Goal: Transaction & Acquisition: Purchase product/service

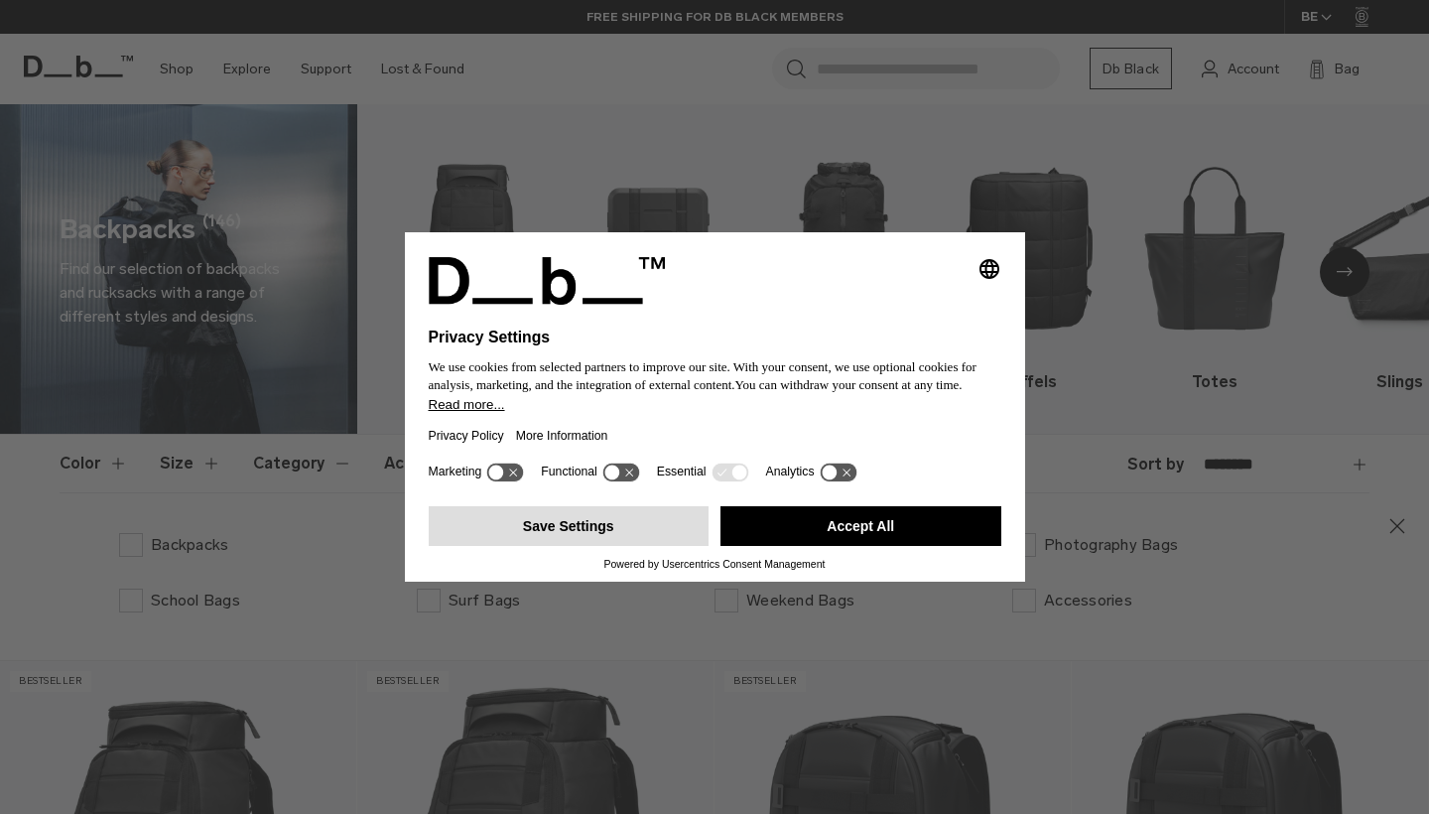
click at [639, 544] on button "Save Settings" at bounding box center [569, 526] width 281 height 40
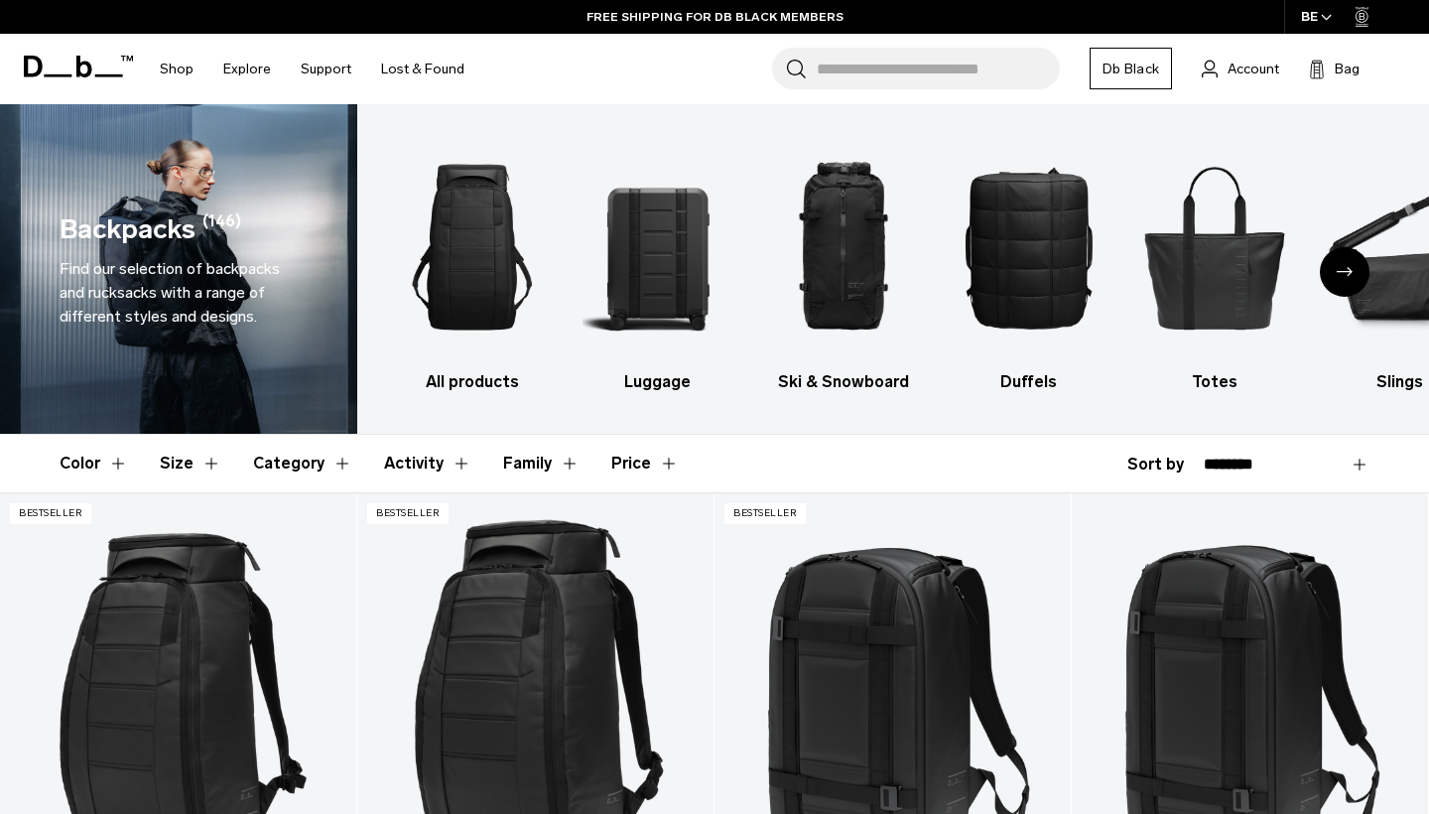
click at [419, 469] on button "Activity" at bounding box center [427, 464] width 87 height 58
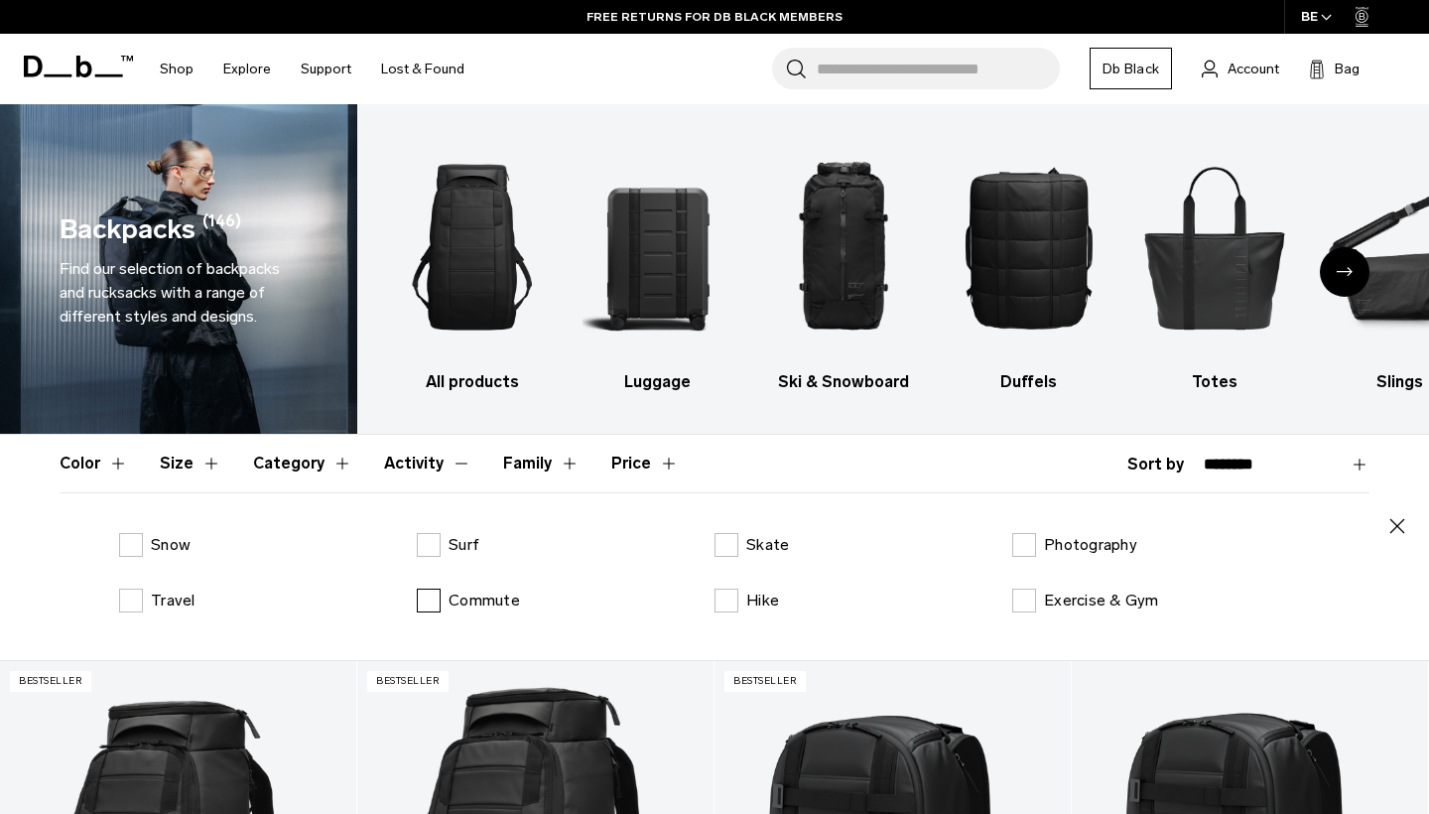
click at [488, 601] on p "Commute" at bounding box center [484, 601] width 71 height 24
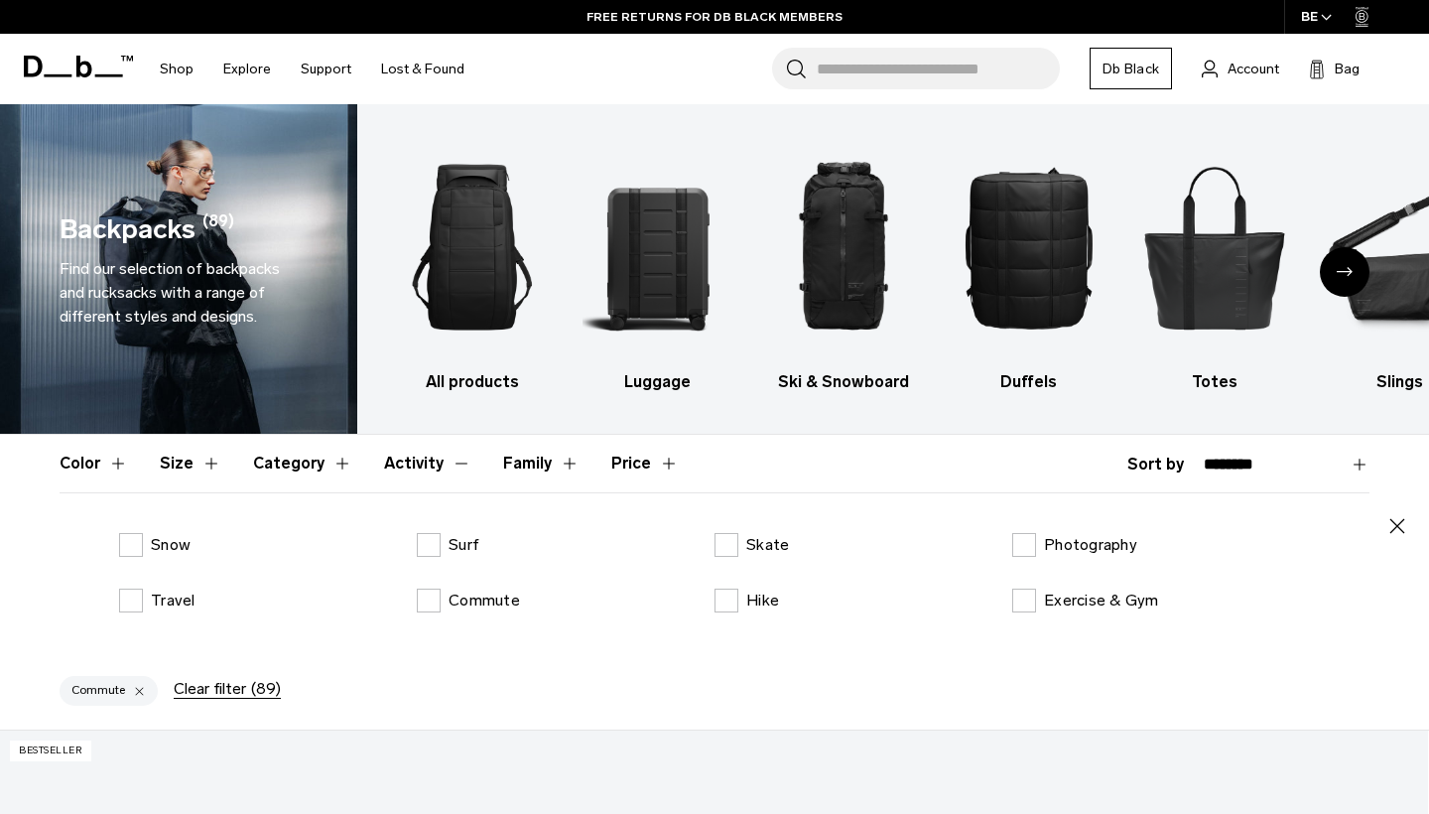
click at [1153, 466] on div "**********" at bounding box center [1249, 465] width 242 height 24
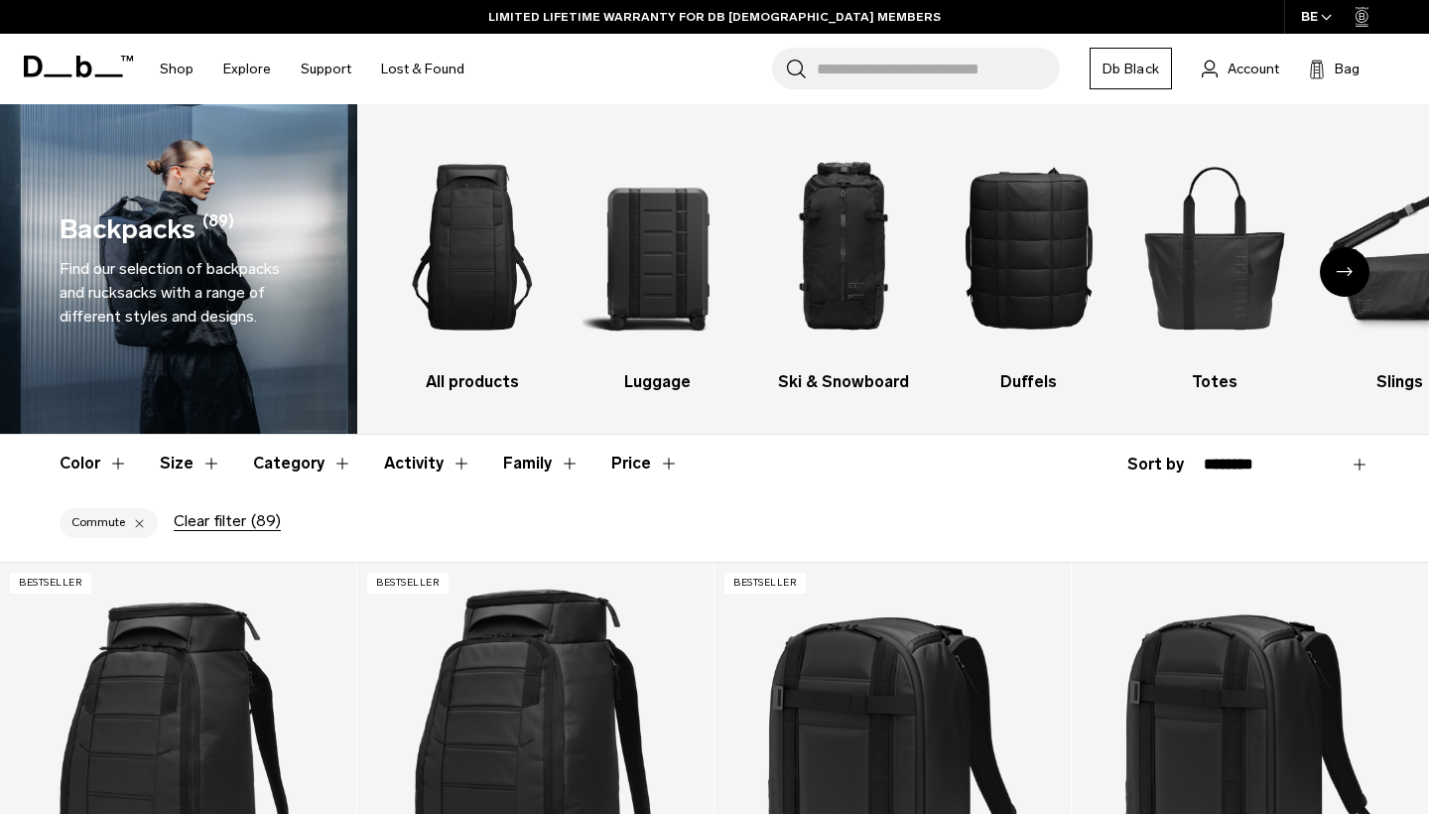
select select "**********"
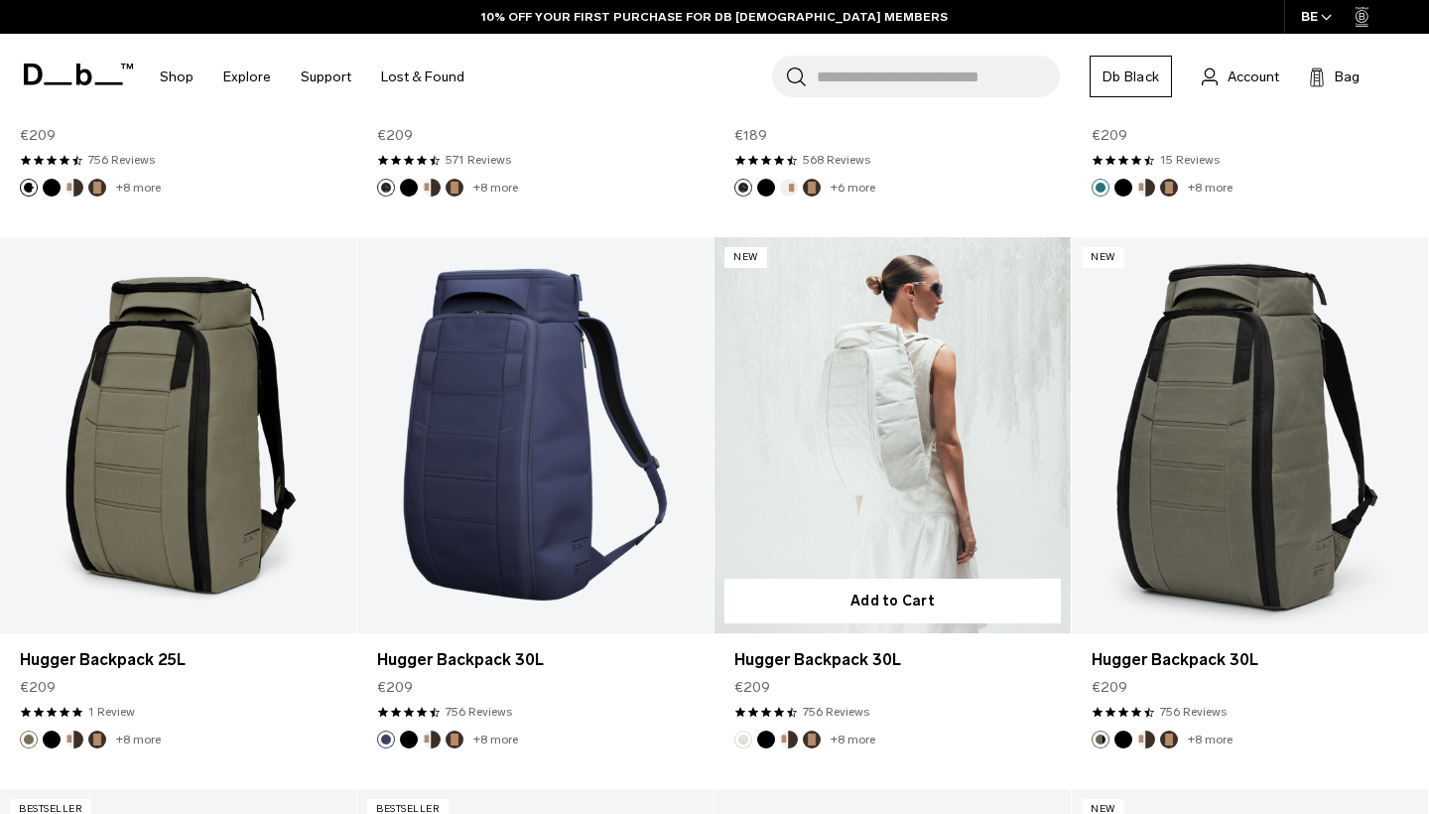
scroll to position [2534, 0]
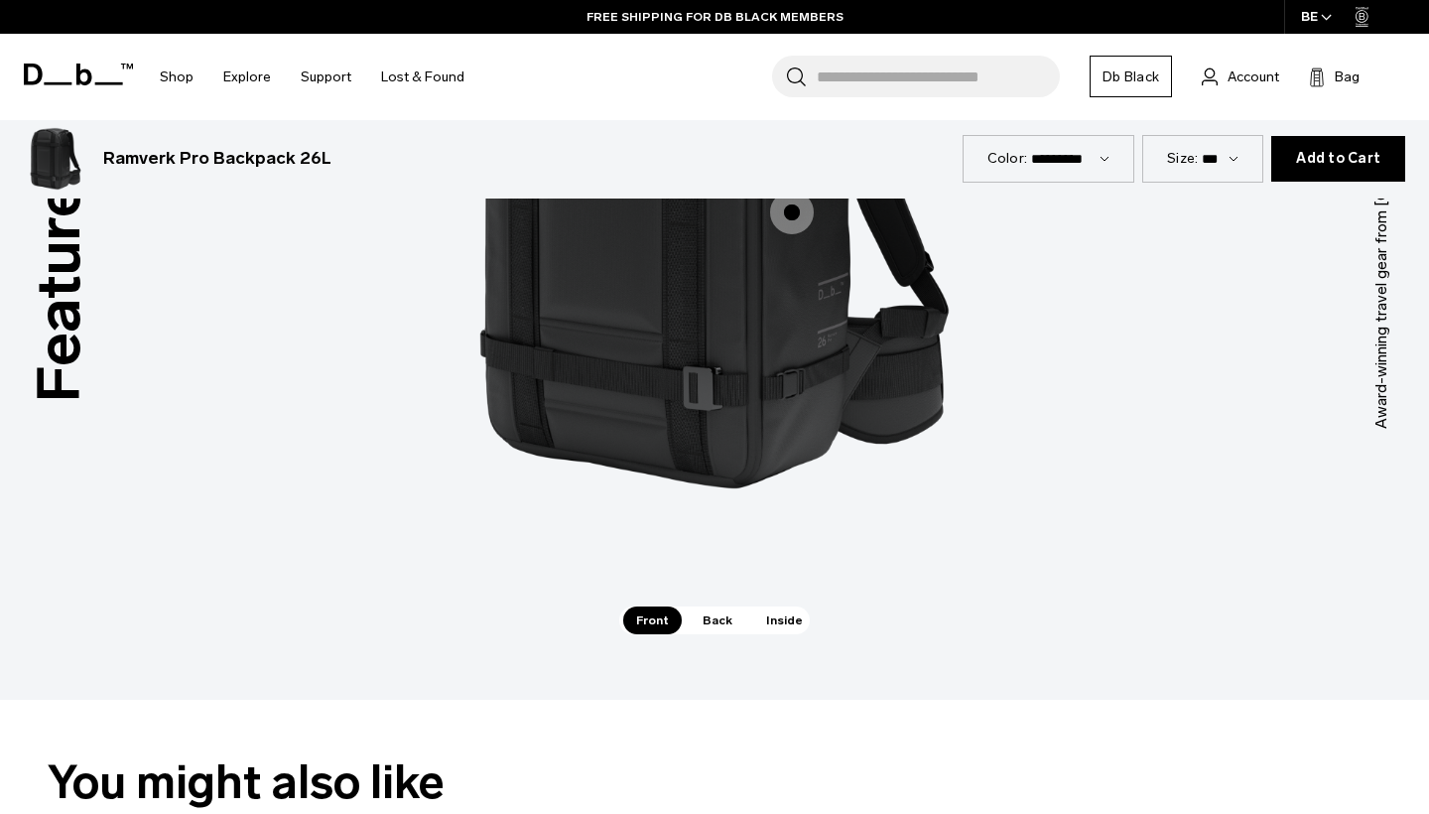
scroll to position [1710, 0]
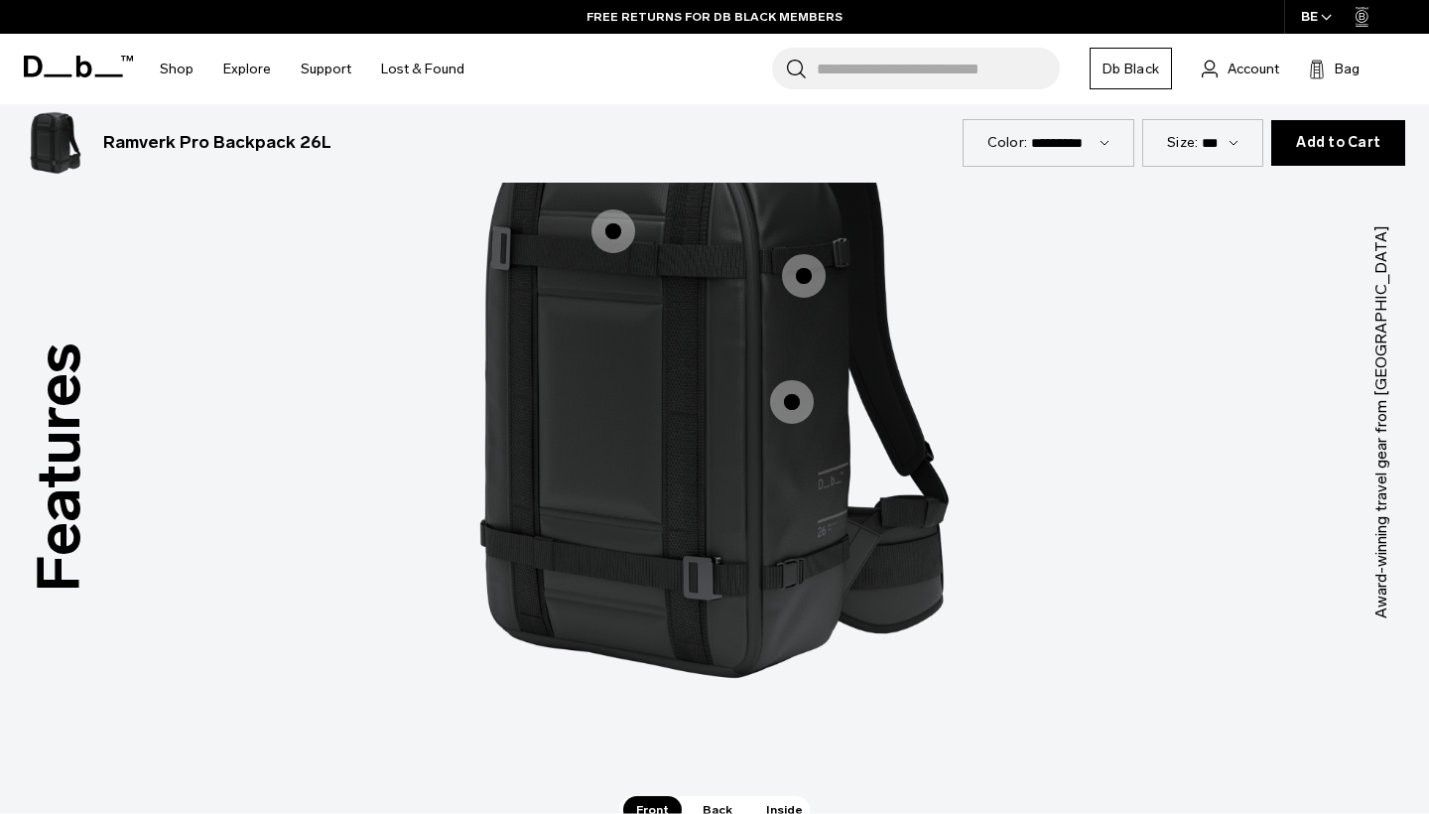
click at [803, 413] on span "1 / 3" at bounding box center [792, 402] width 44 height 44
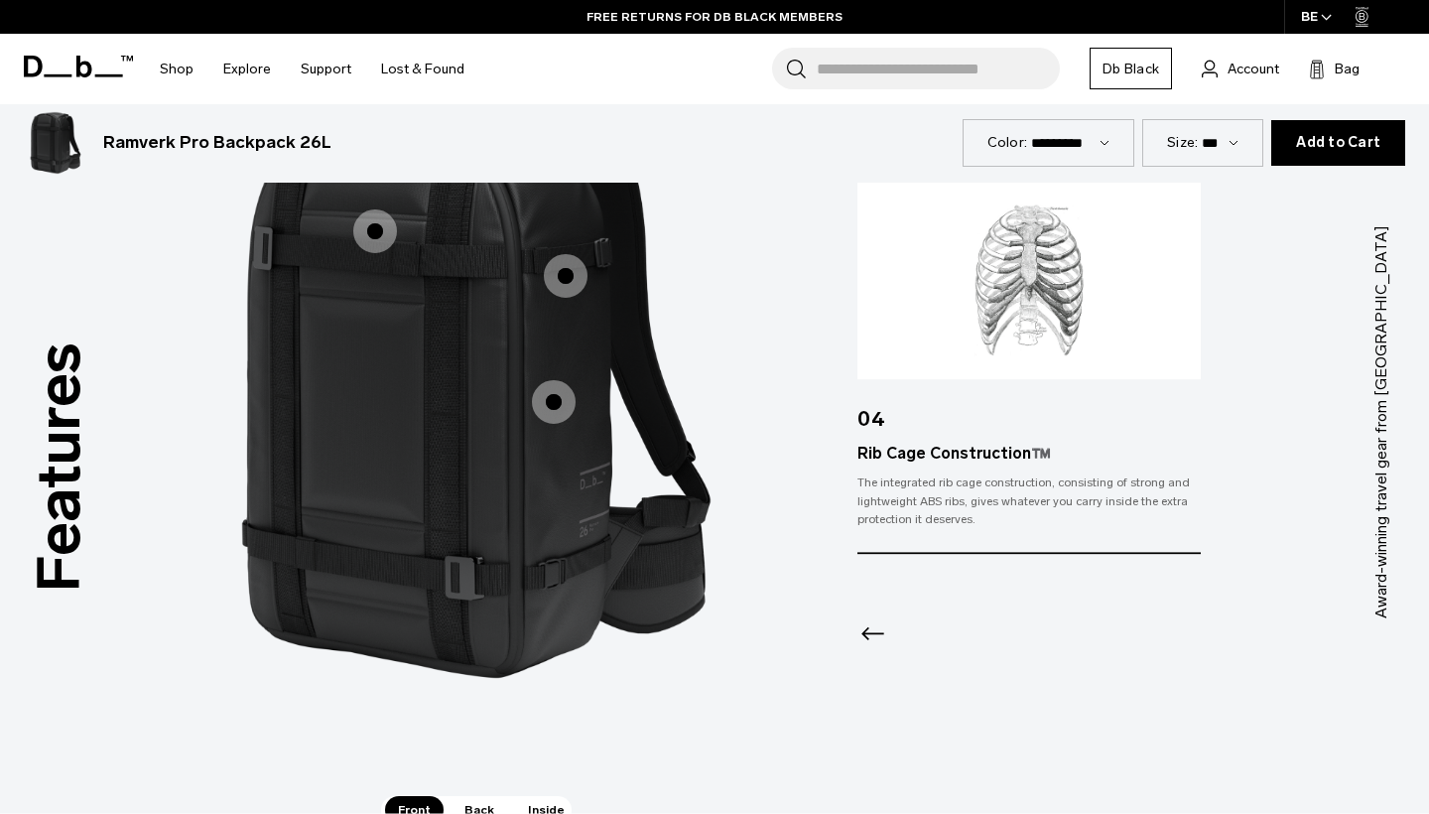
click at [873, 636] on icon "Previous slide" at bounding box center [874, 633] width 32 height 32
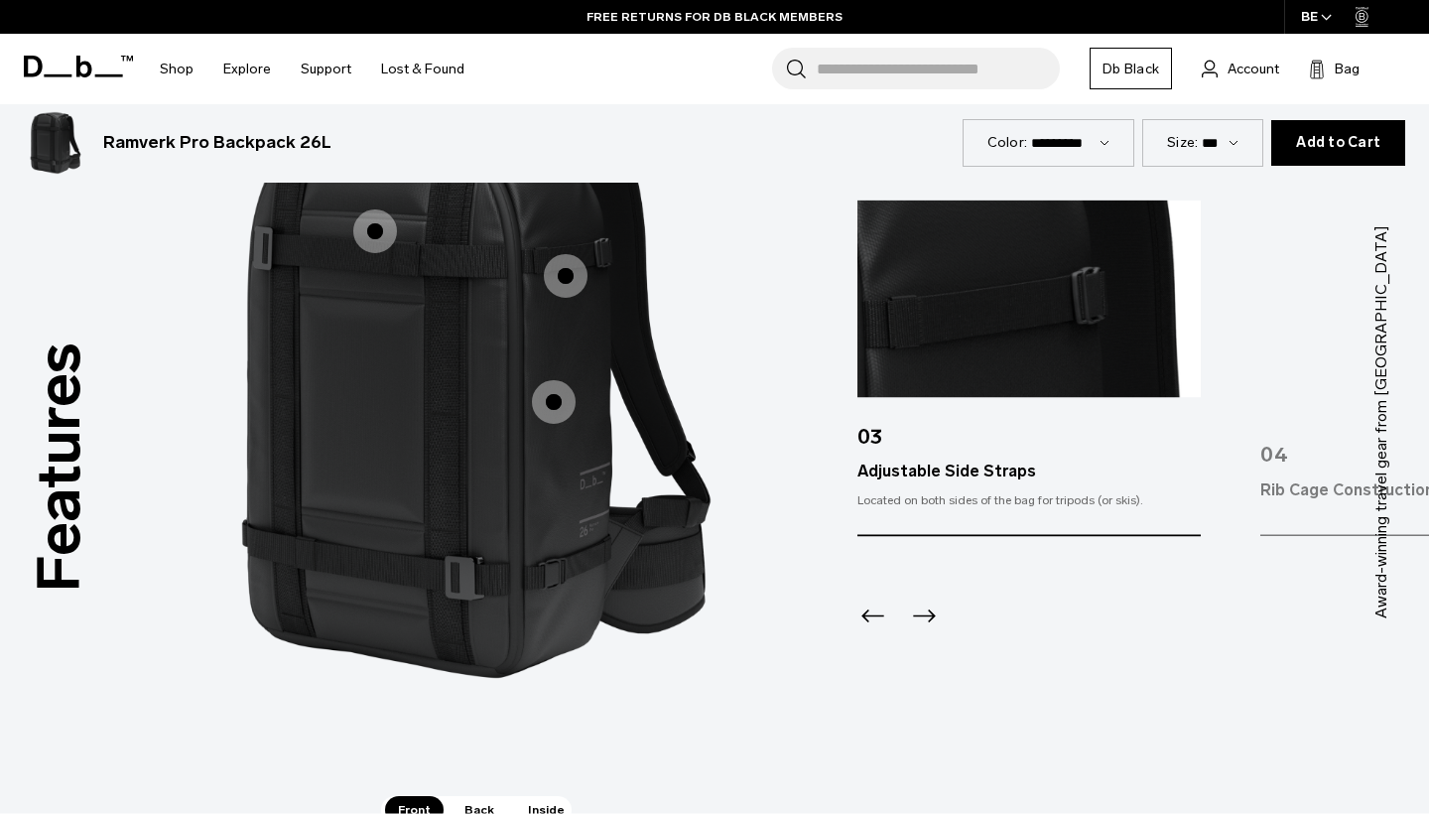
click at [870, 610] on icon "Previous slide" at bounding box center [874, 616] width 32 height 32
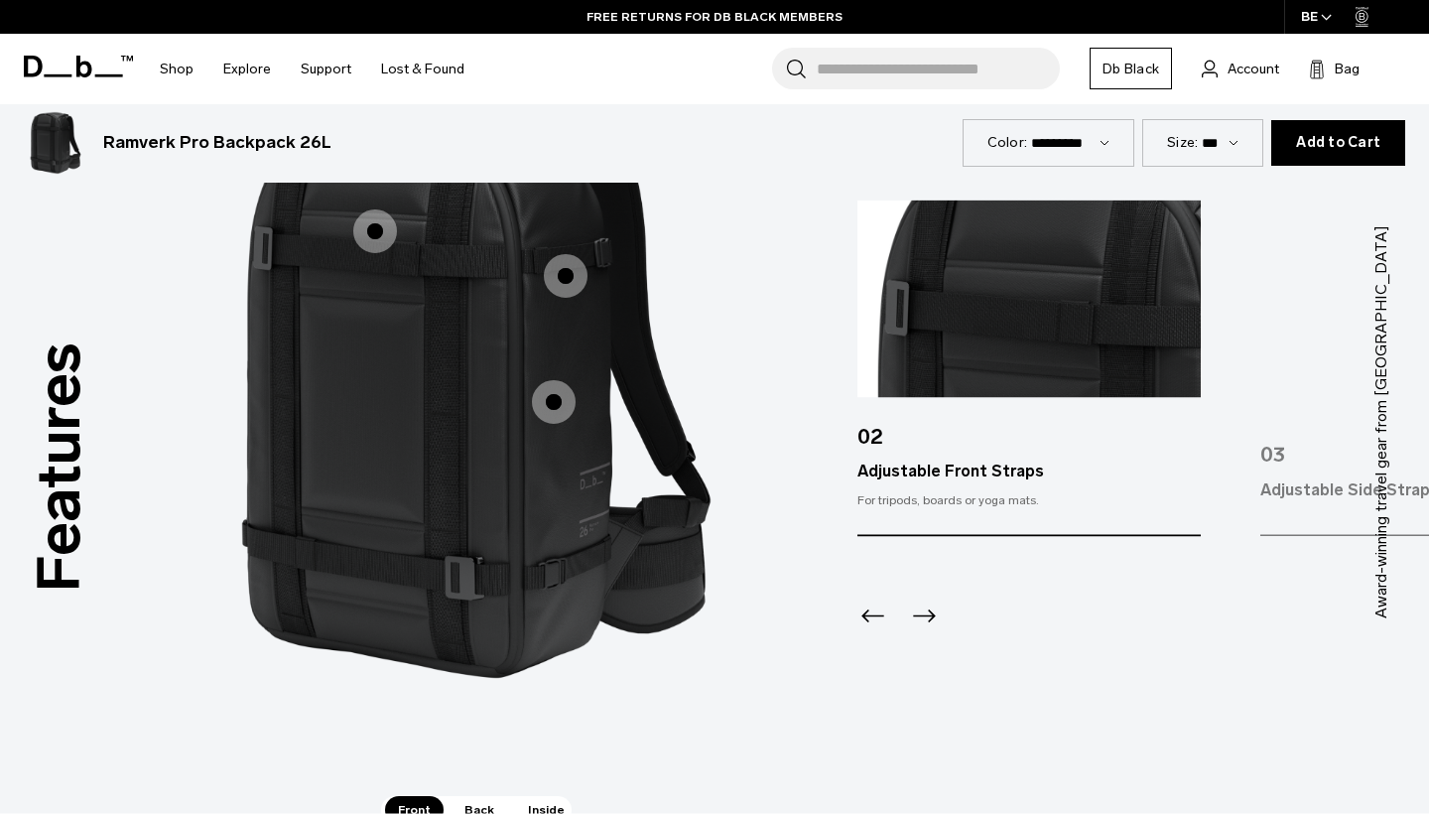
click at [870, 610] on icon "Previous slide" at bounding box center [874, 616] width 32 height 32
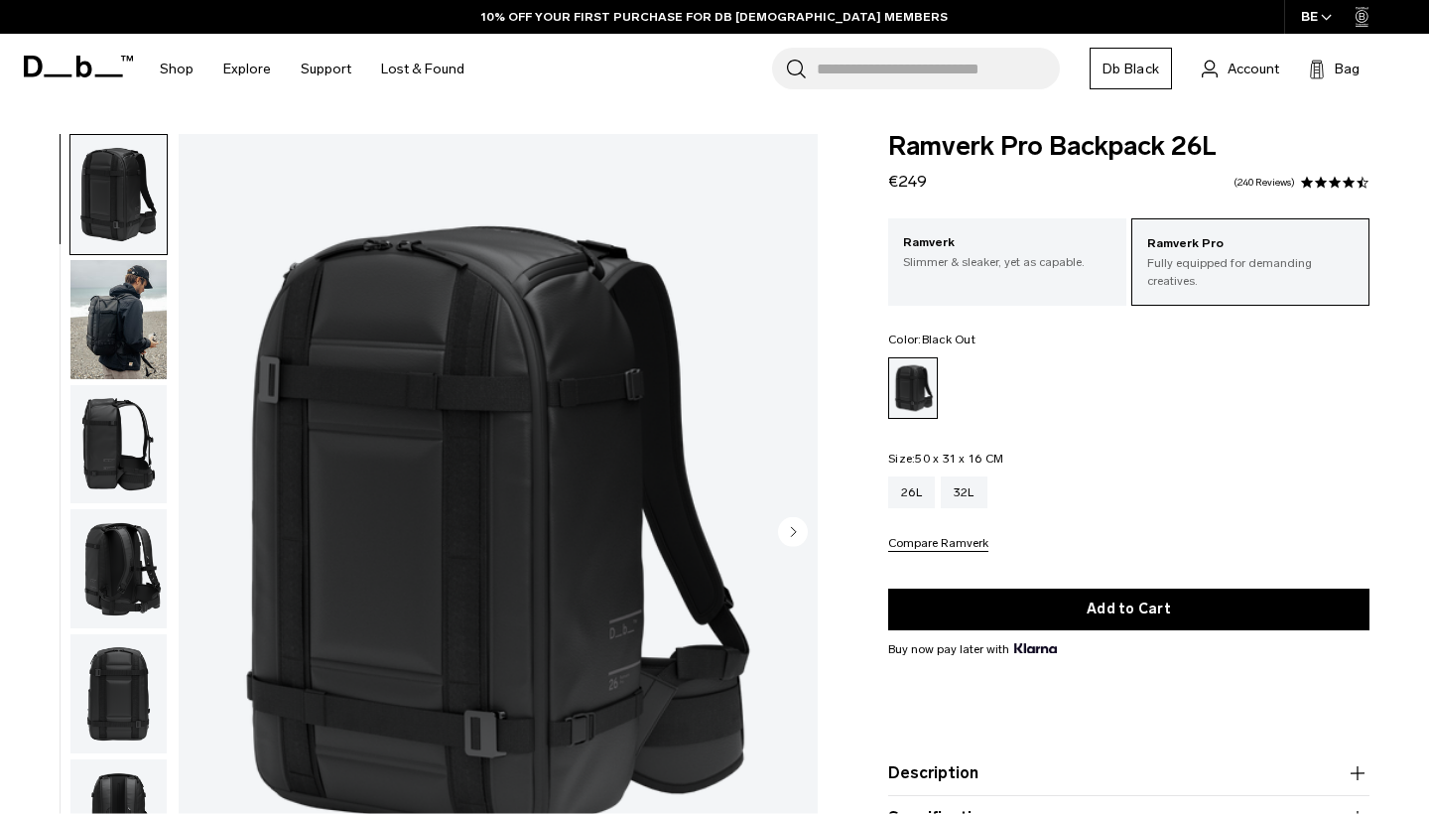
scroll to position [1925, 0]
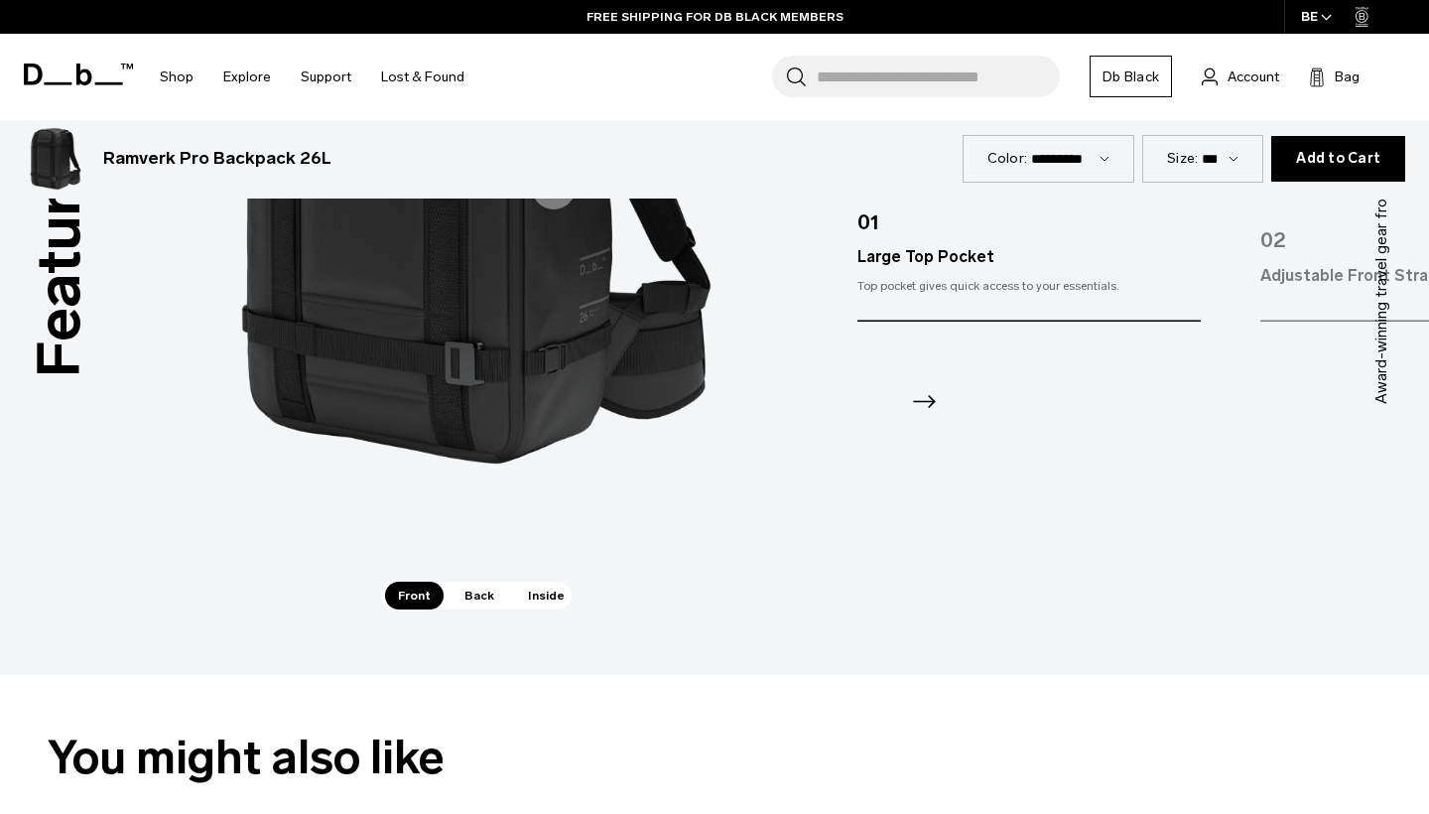
click at [76, 61] on span at bounding box center [78, 74] width 109 height 91
click at [78, 73] on icon at bounding box center [84, 75] width 16 height 22
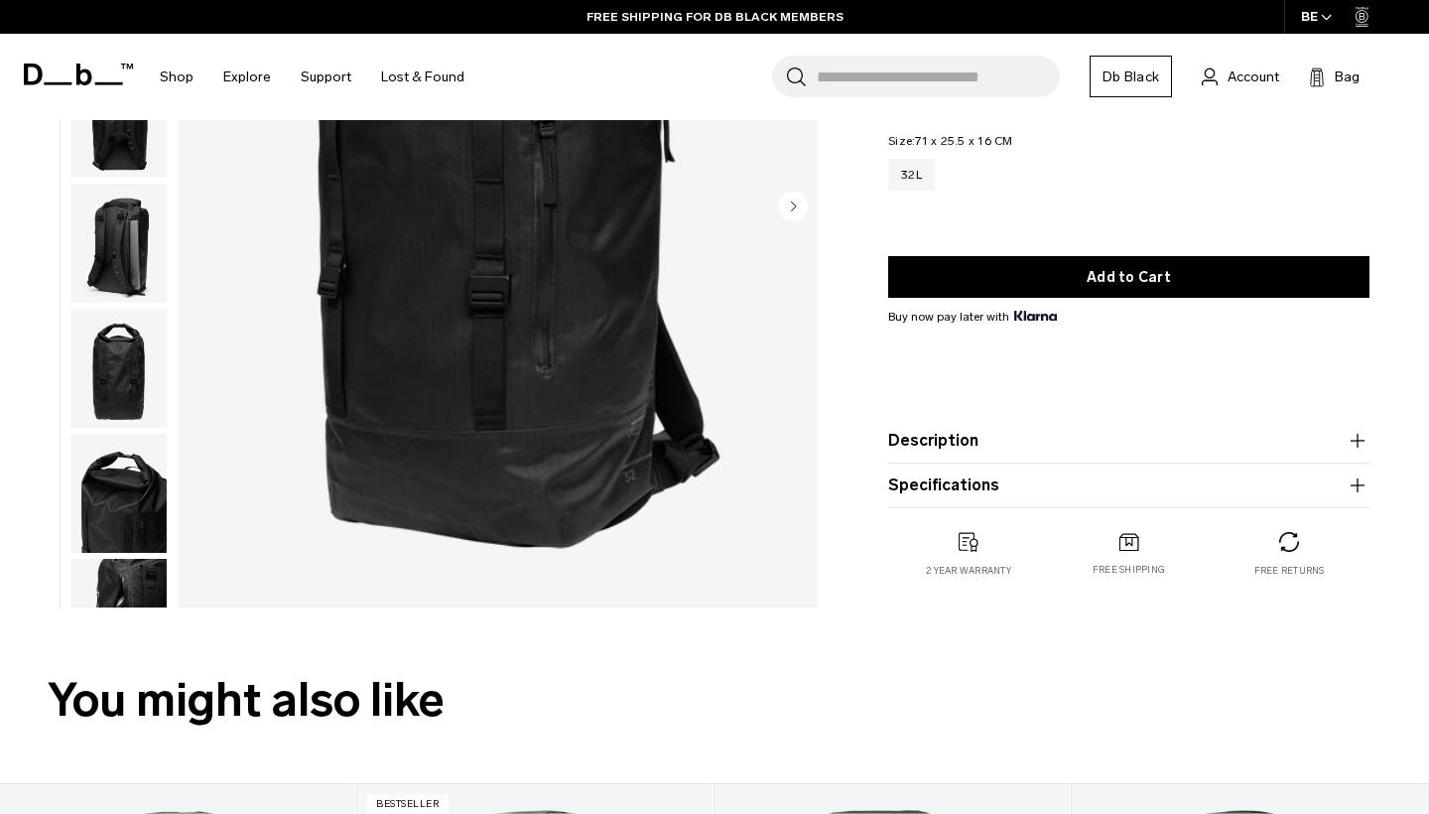
click at [948, 446] on button "Description" at bounding box center [1128, 441] width 481 height 24
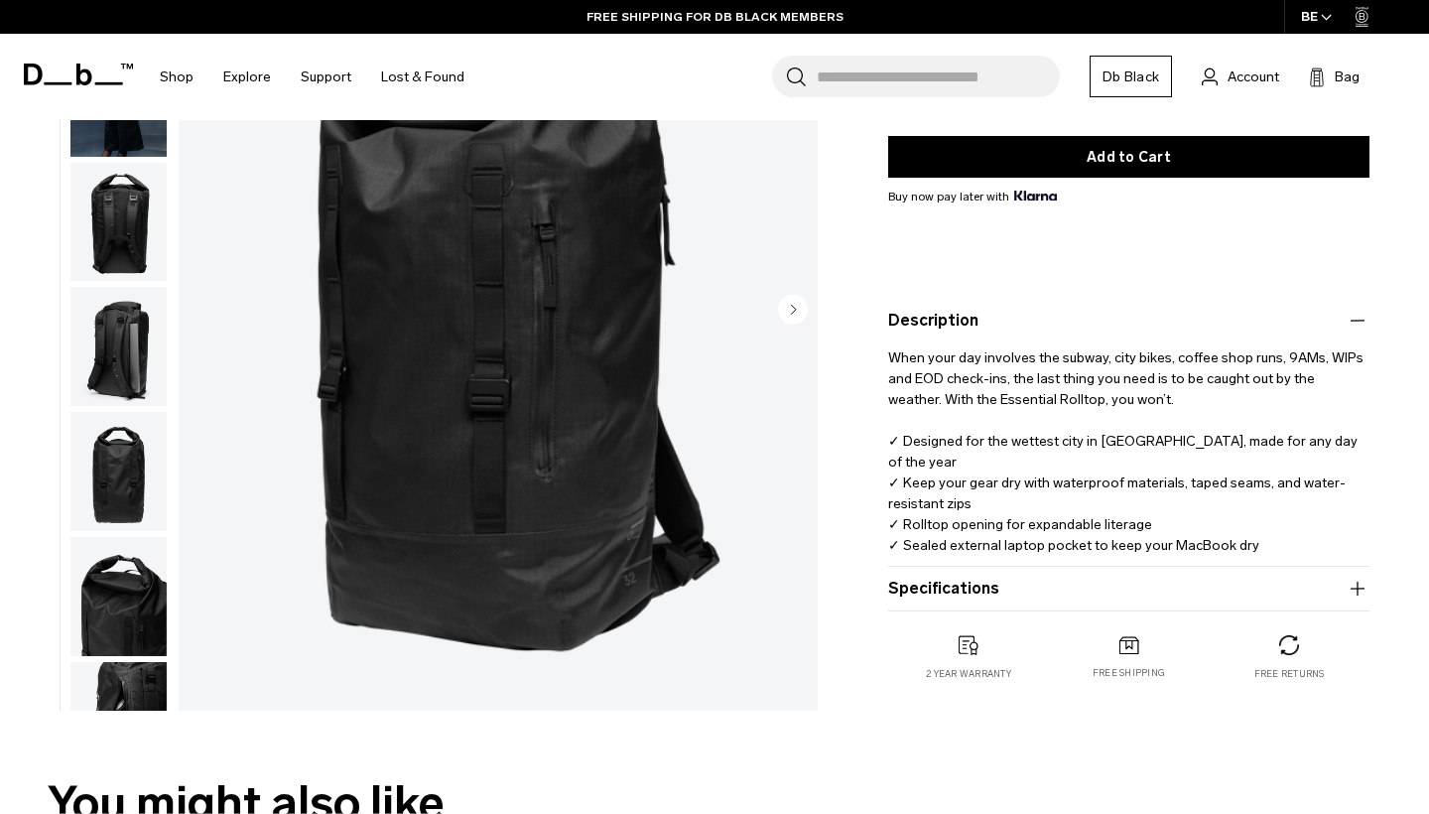
click at [1006, 589] on button "Specifications" at bounding box center [1128, 589] width 481 height 24
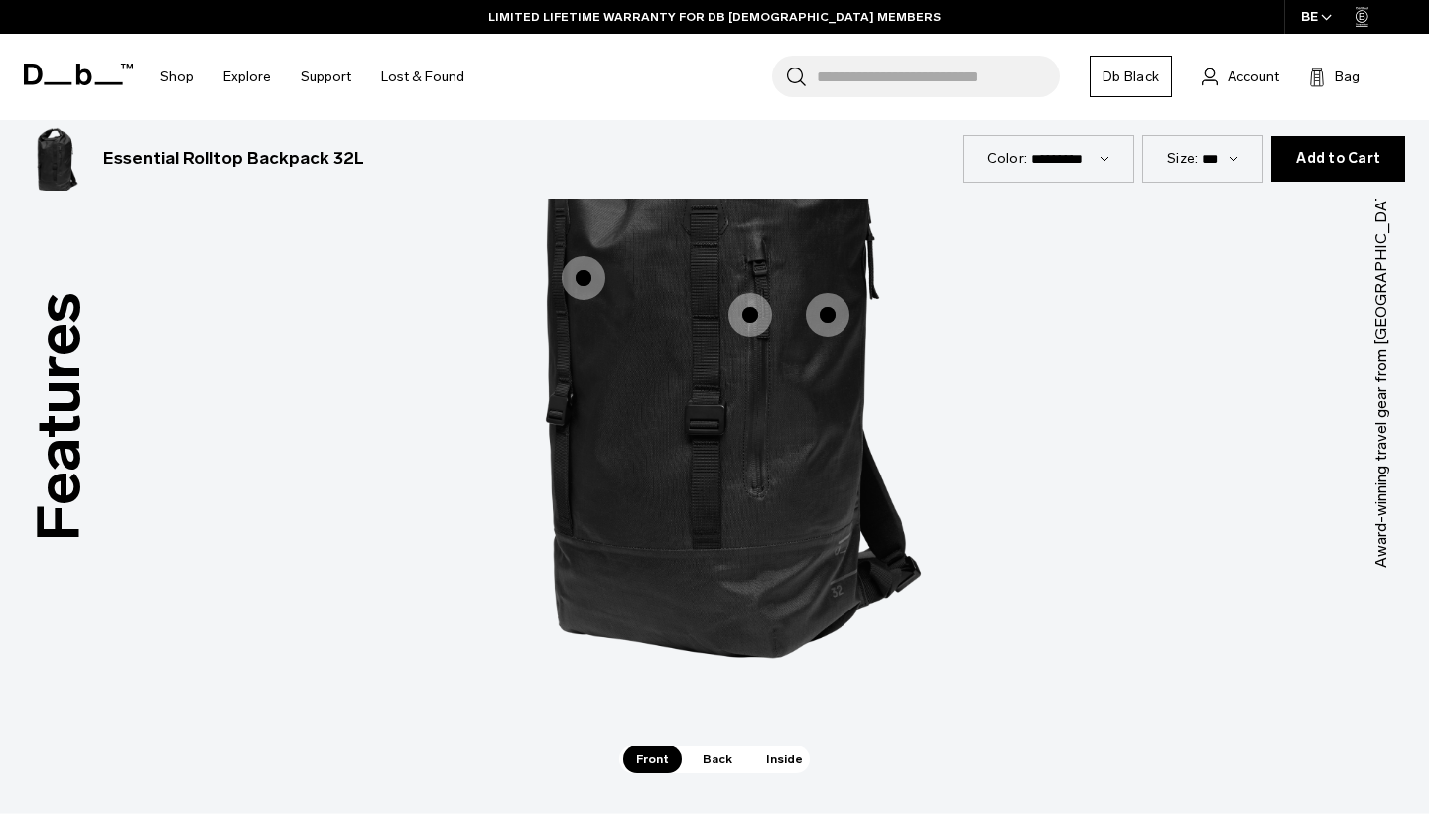
scroll to position [2596, 0]
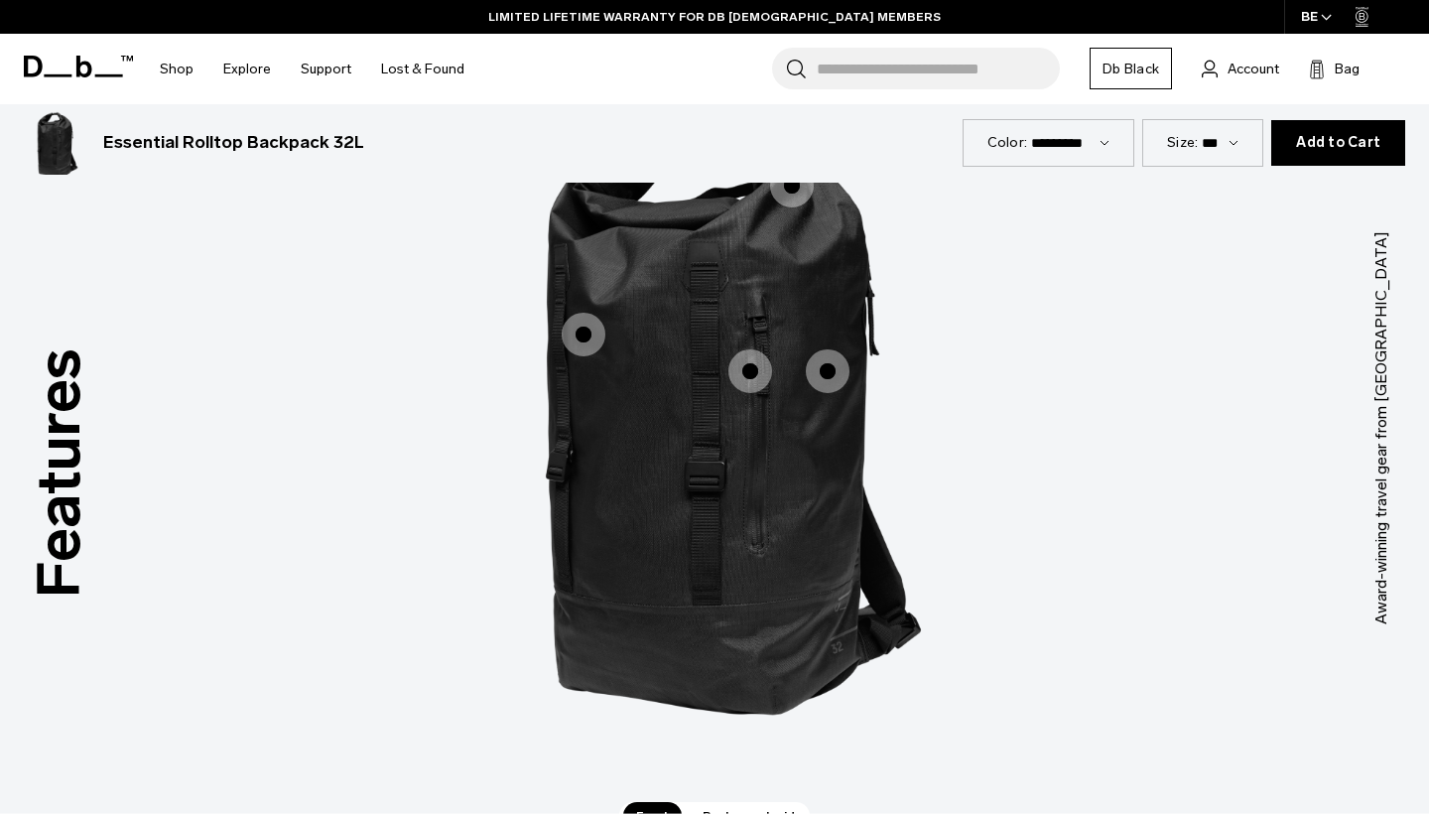
click at [823, 372] on span "1 / 3" at bounding box center [828, 371] width 44 height 44
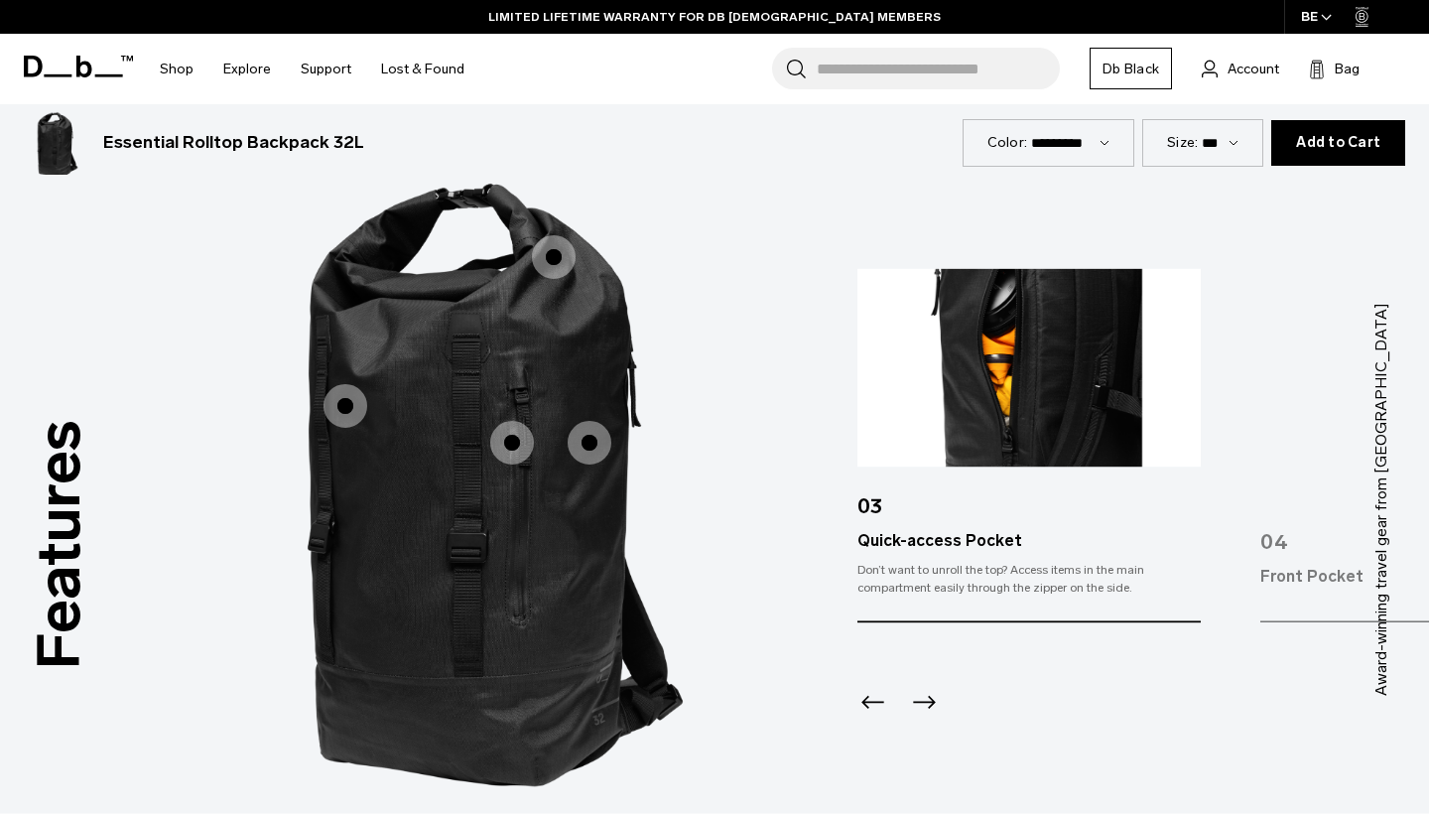
scroll to position [2470, 0]
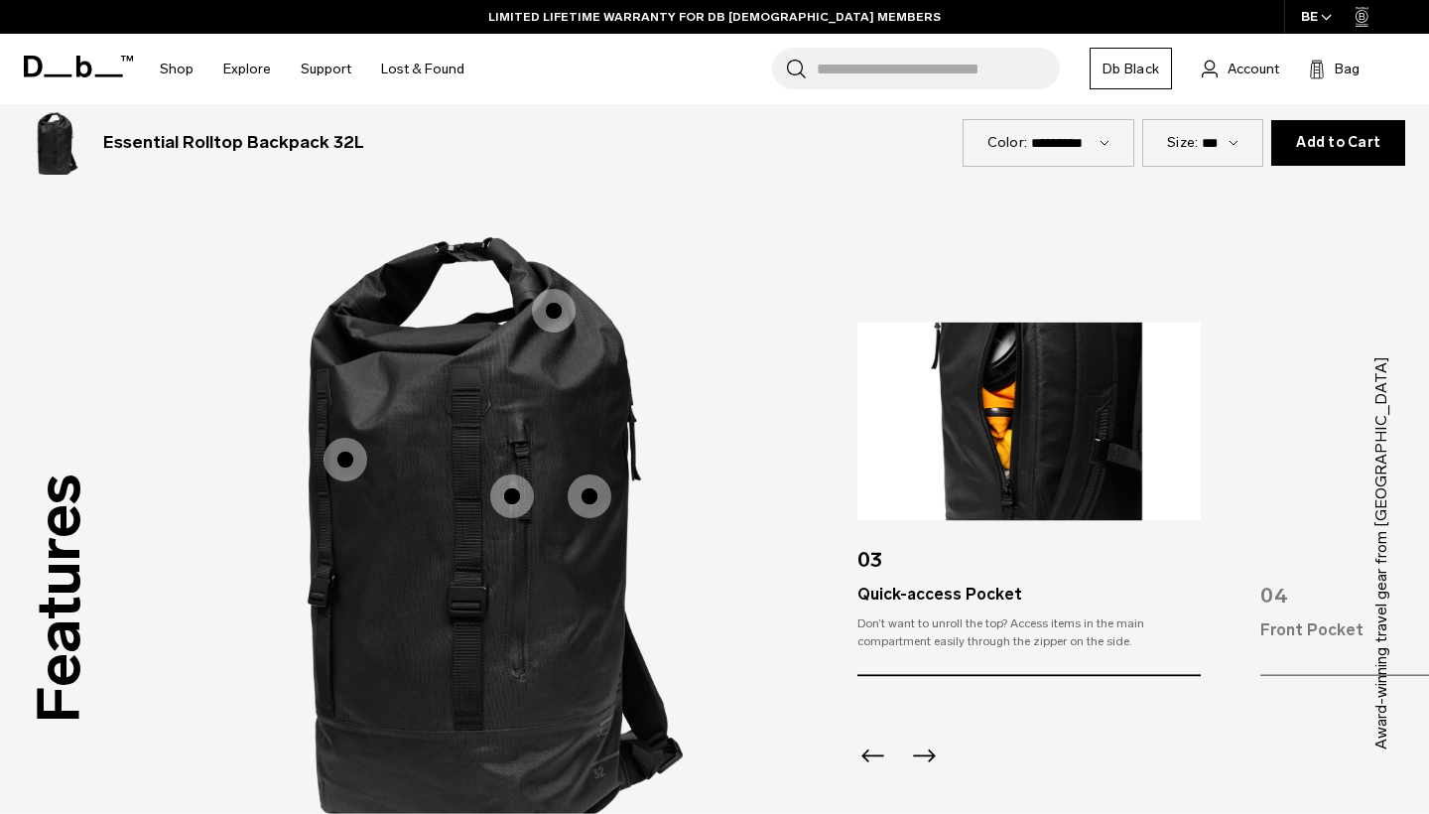
click at [929, 755] on icon "Next slide" at bounding box center [924, 756] width 32 height 32
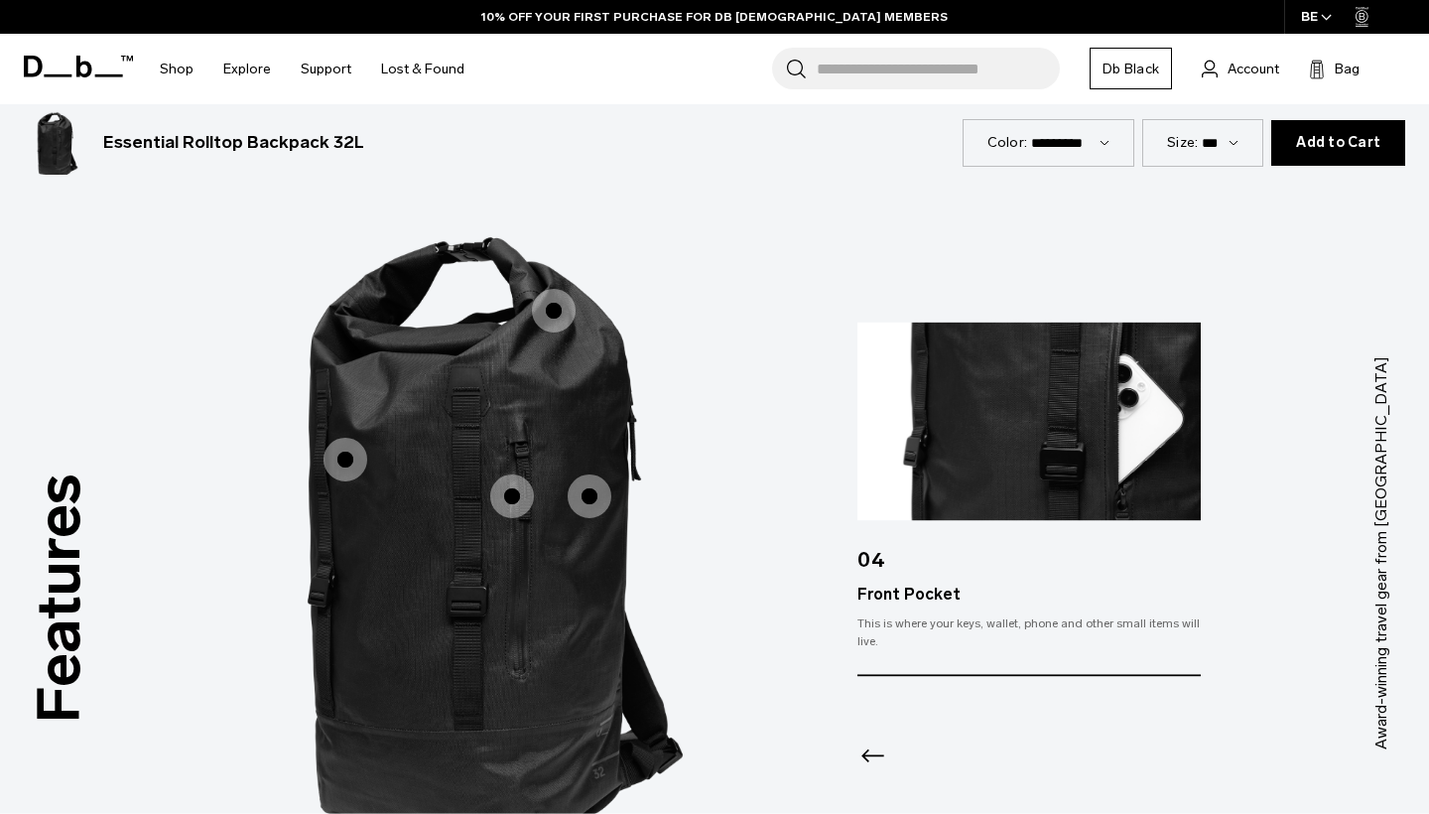
click at [865, 757] on icon "Previous slide" at bounding box center [873, 755] width 23 height 13
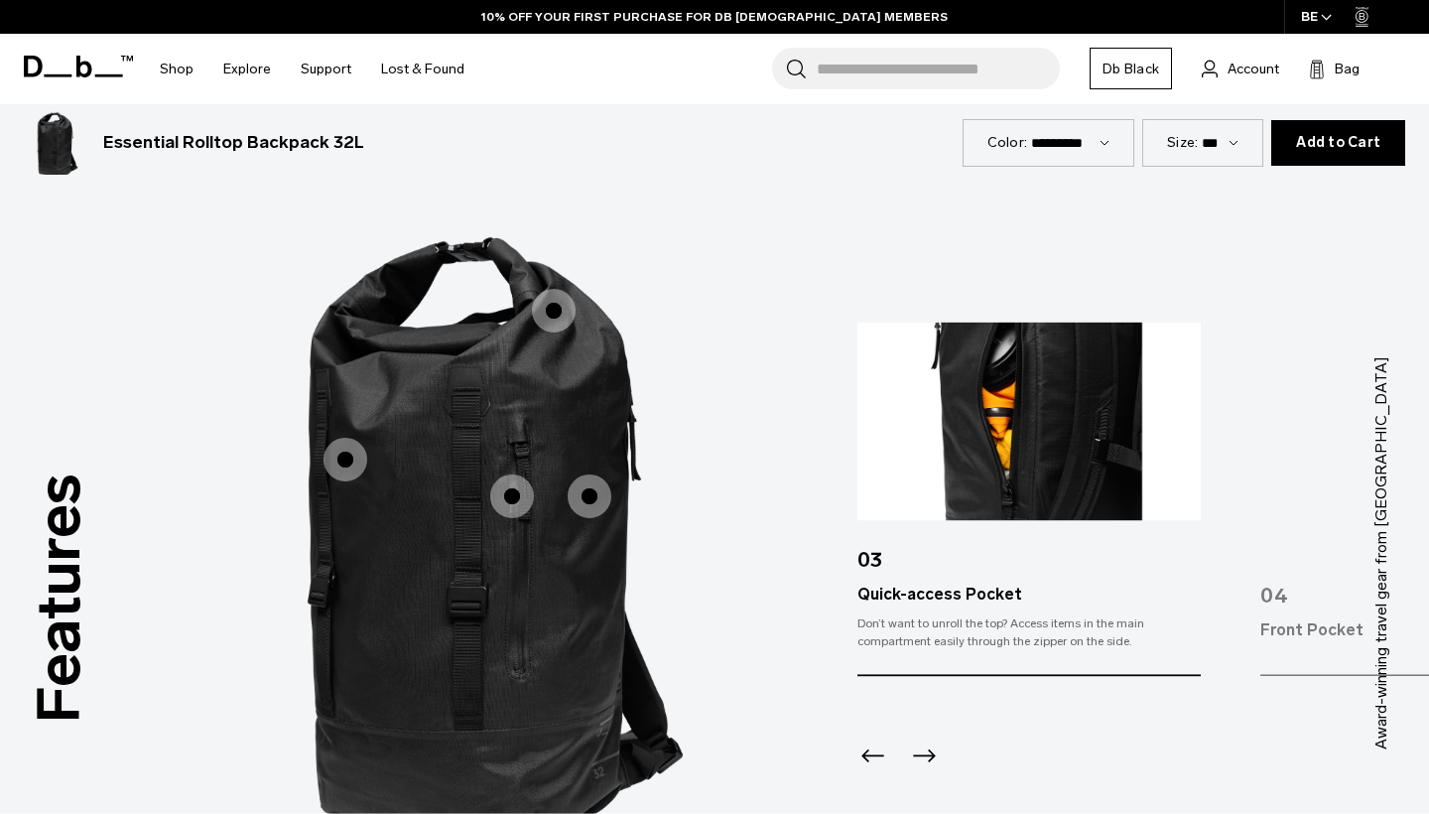
click at [865, 757] on icon "Previous slide" at bounding box center [873, 755] width 23 height 13
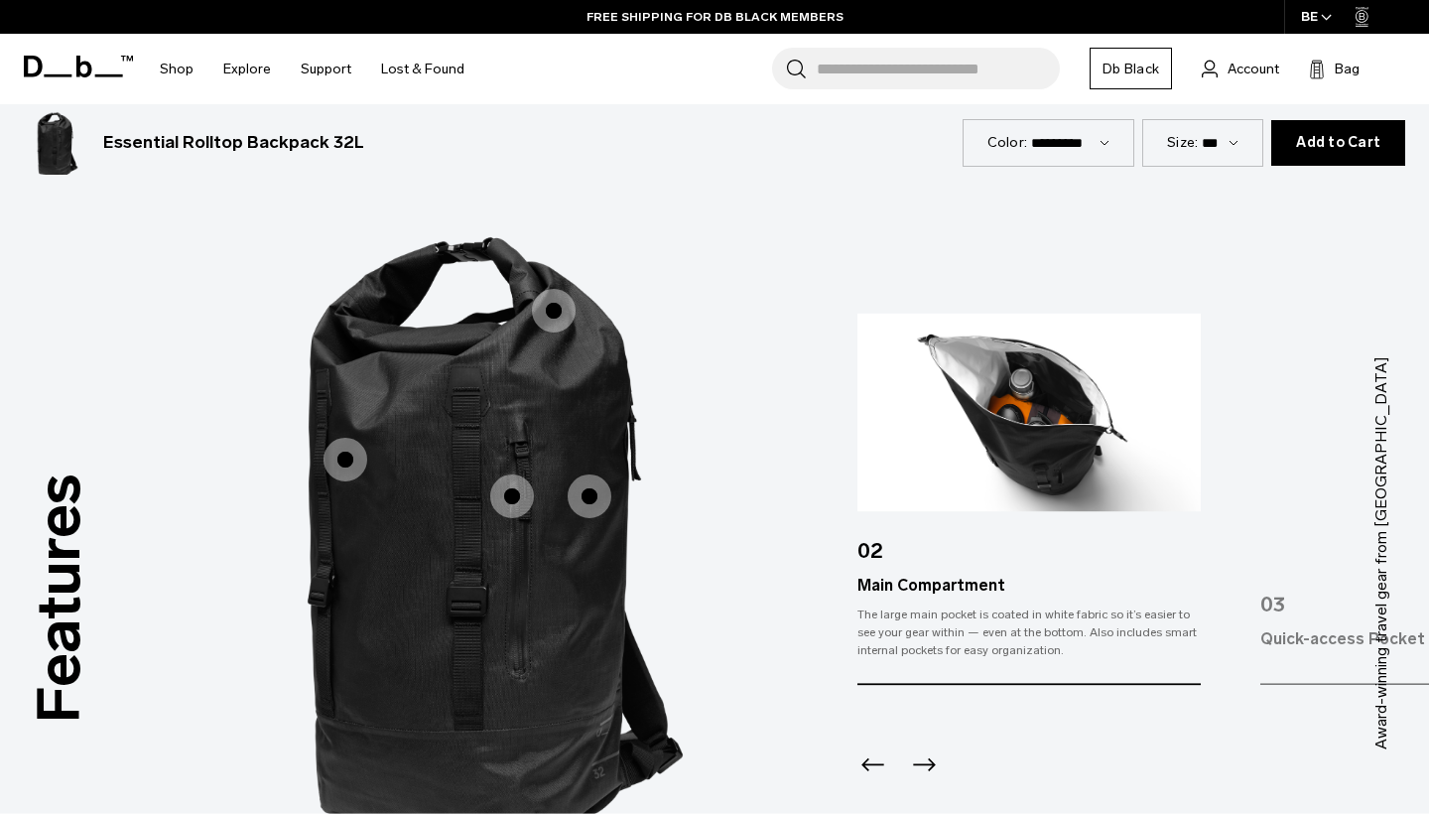
click at [865, 757] on icon "Previous slide" at bounding box center [874, 765] width 32 height 32
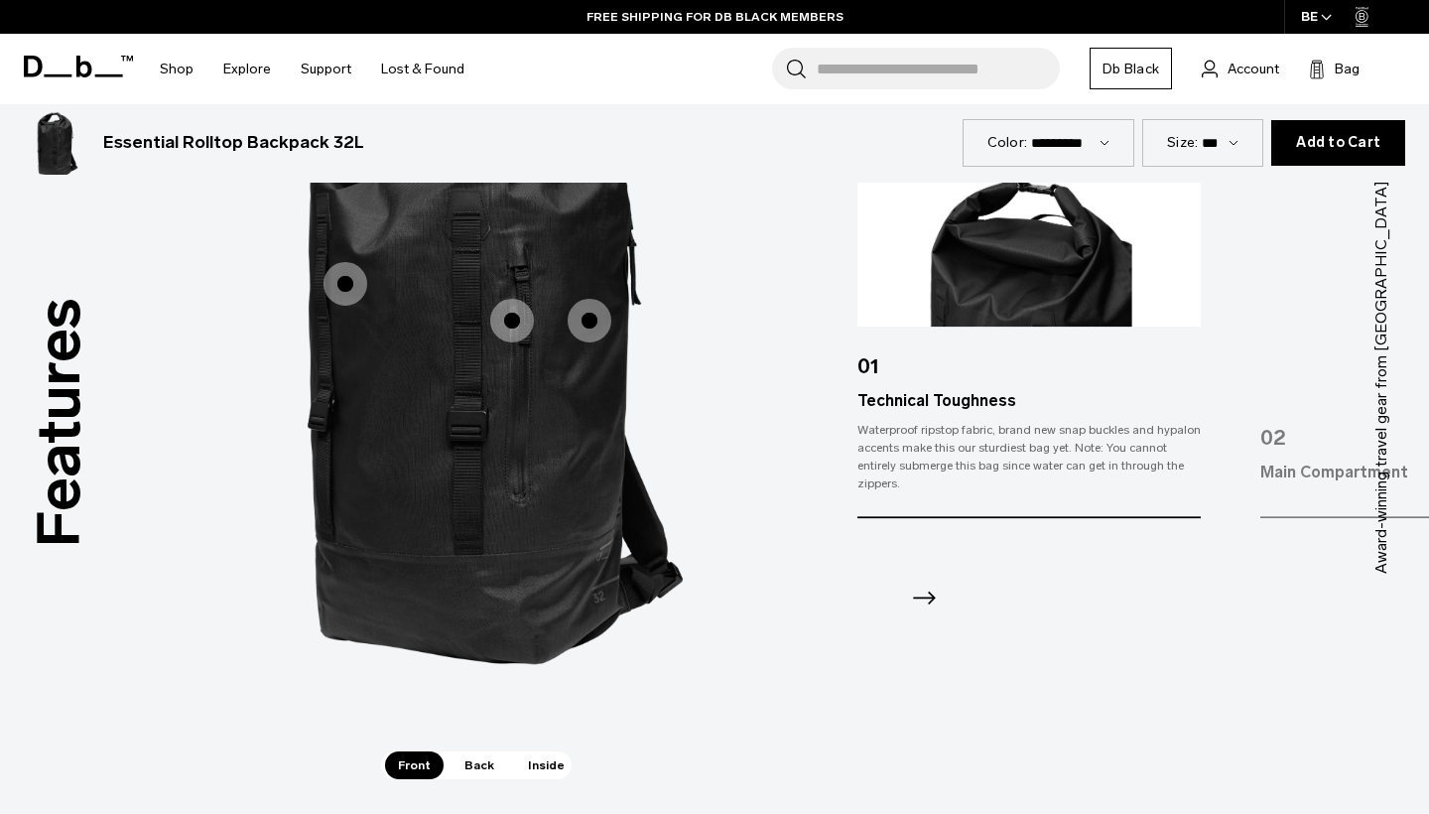
scroll to position [2835, 0]
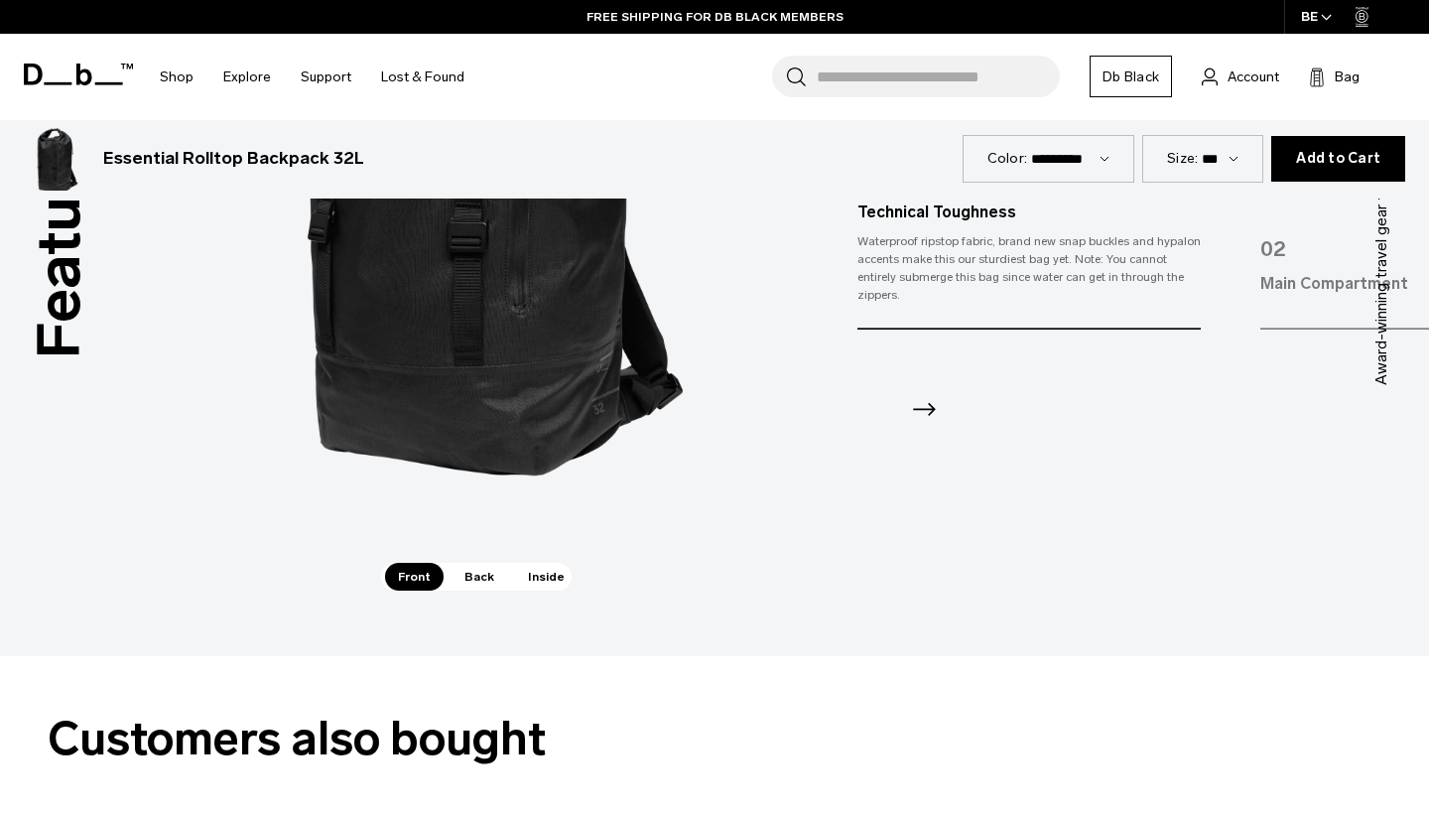
click at [468, 580] on span "Back" at bounding box center [480, 577] width 56 height 28
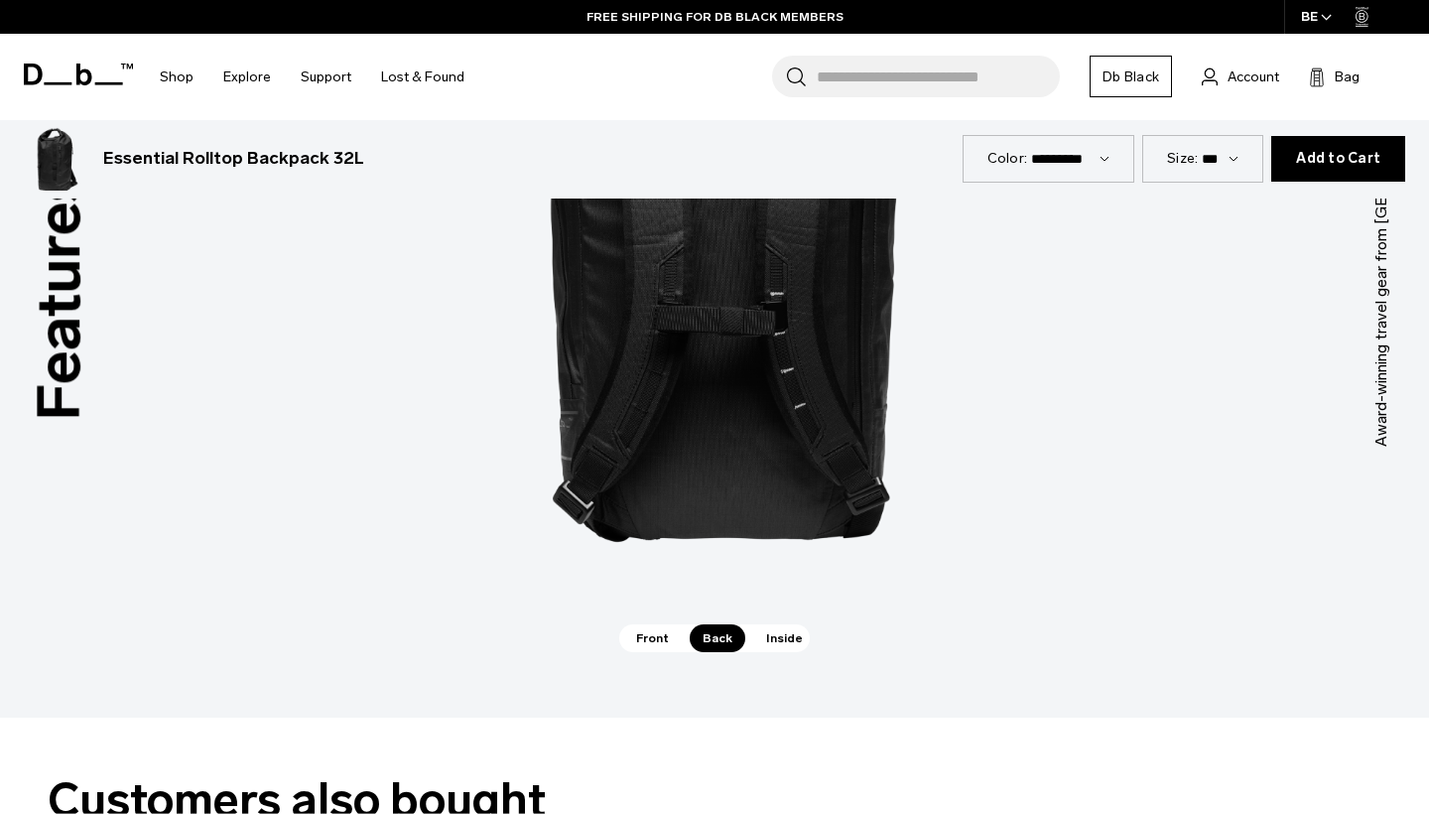
scroll to position [2778, 0]
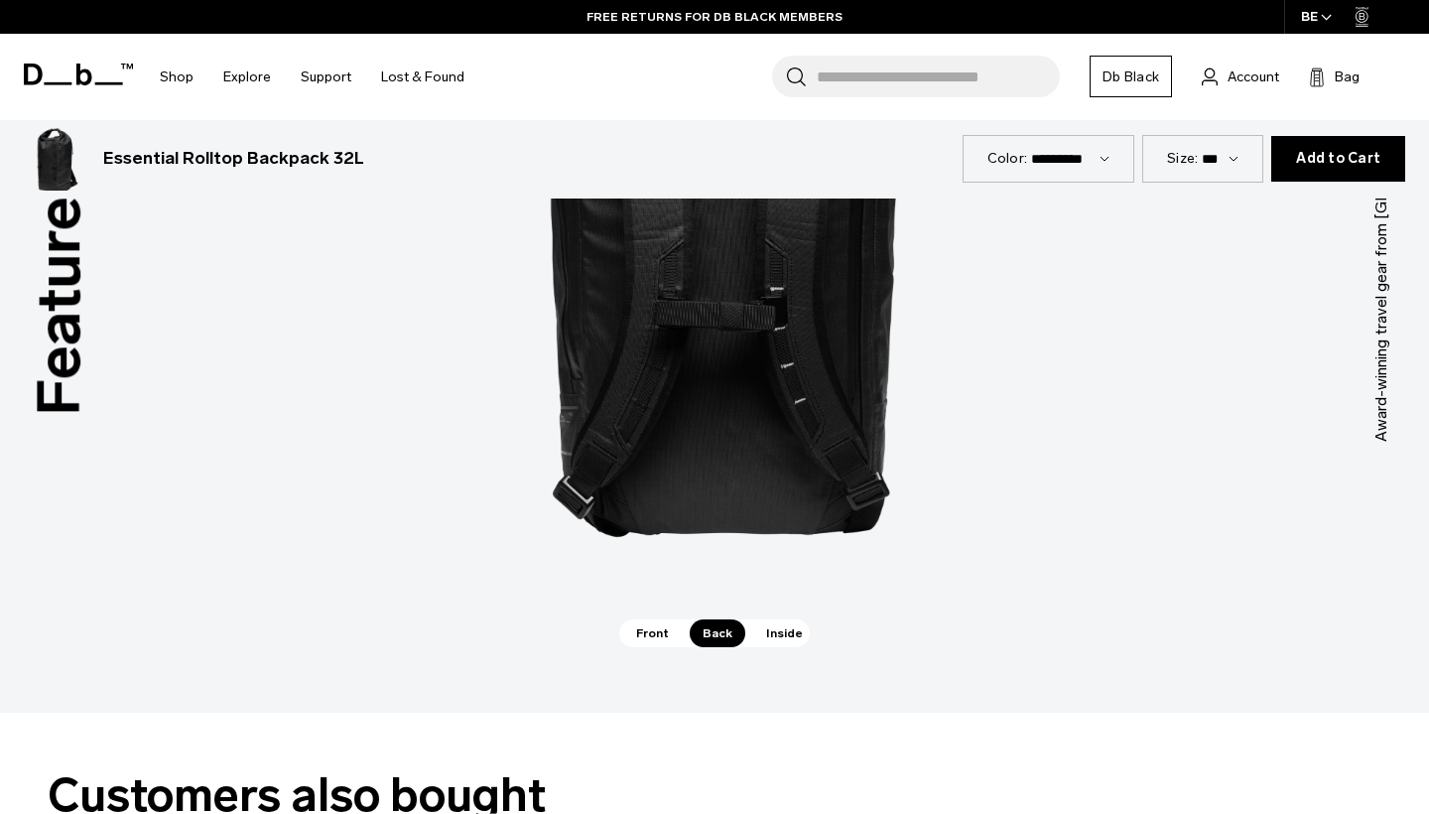
click at [773, 638] on span "Inside" at bounding box center [784, 633] width 63 height 28
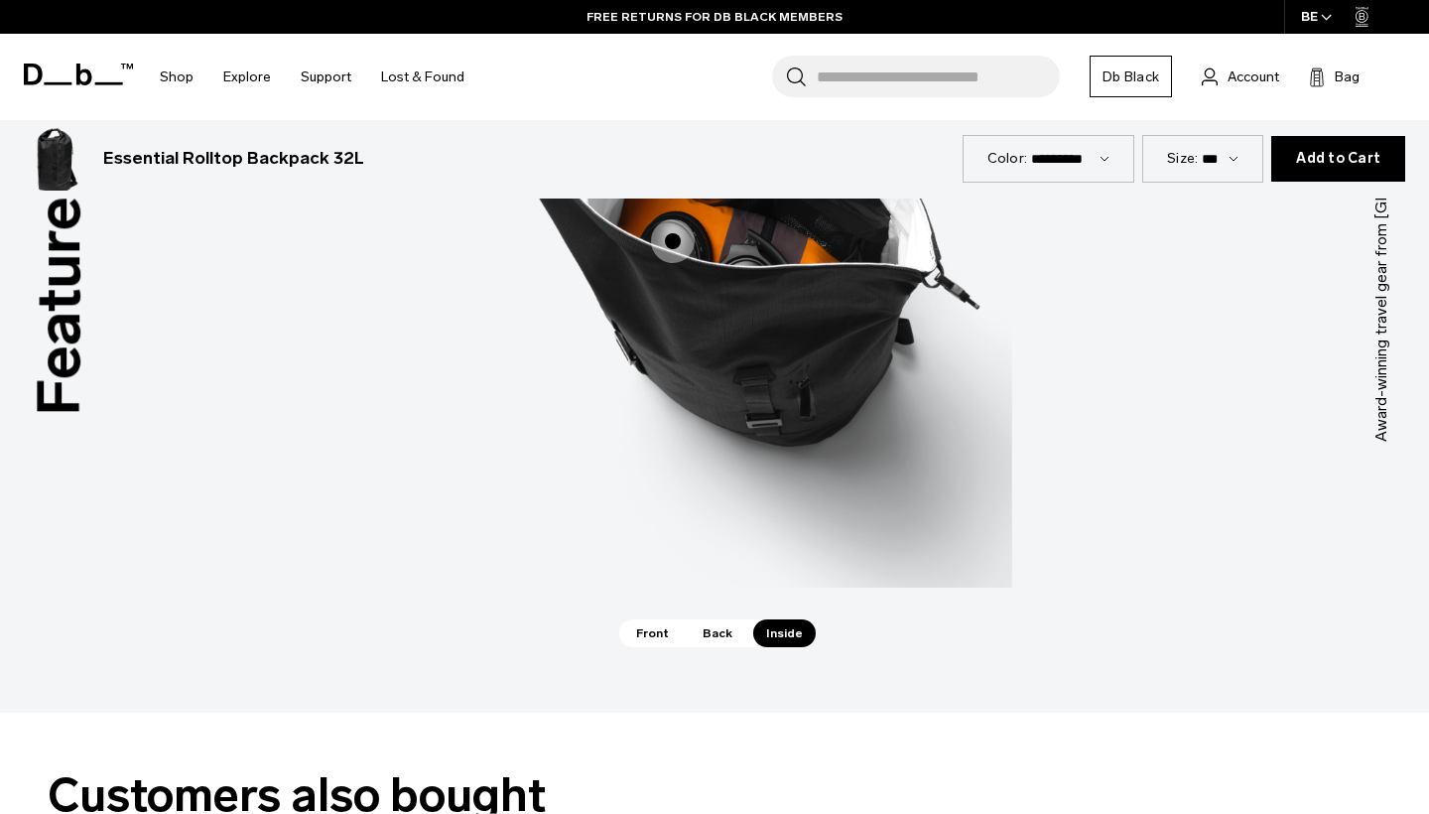
scroll to position [2435, 0]
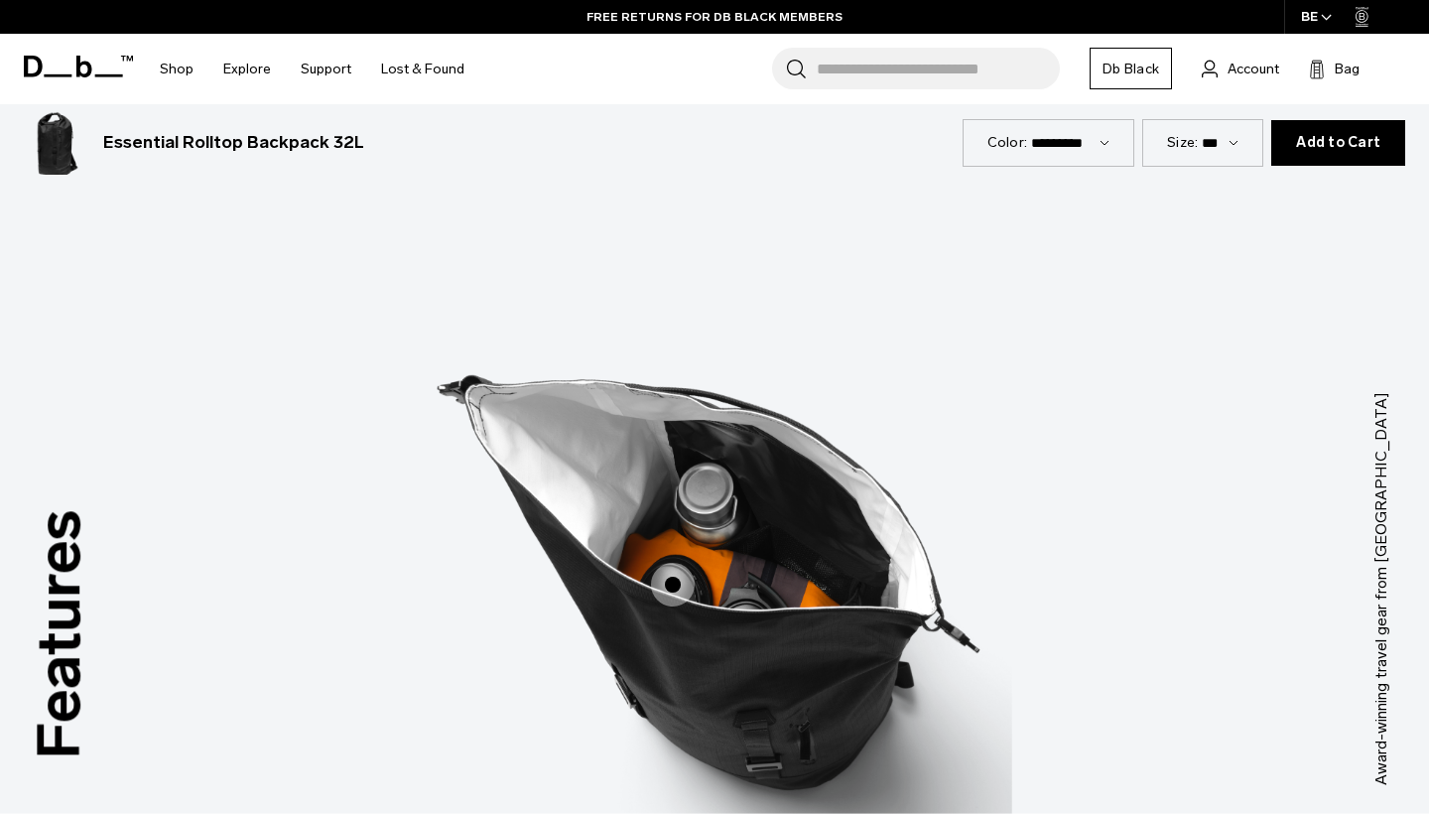
click at [672, 596] on span "3 / 3" at bounding box center [673, 585] width 44 height 44
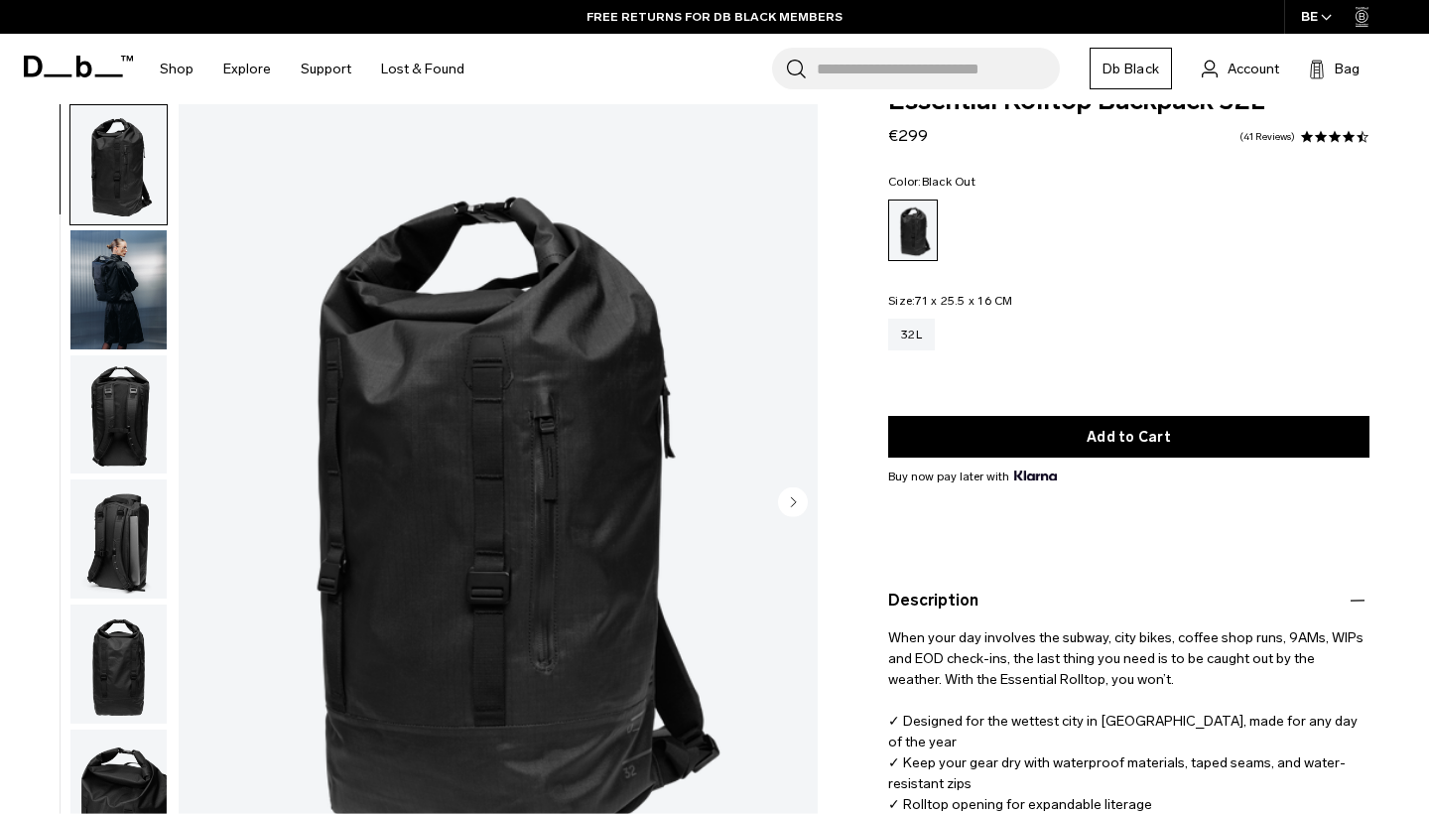
scroll to position [58, 0]
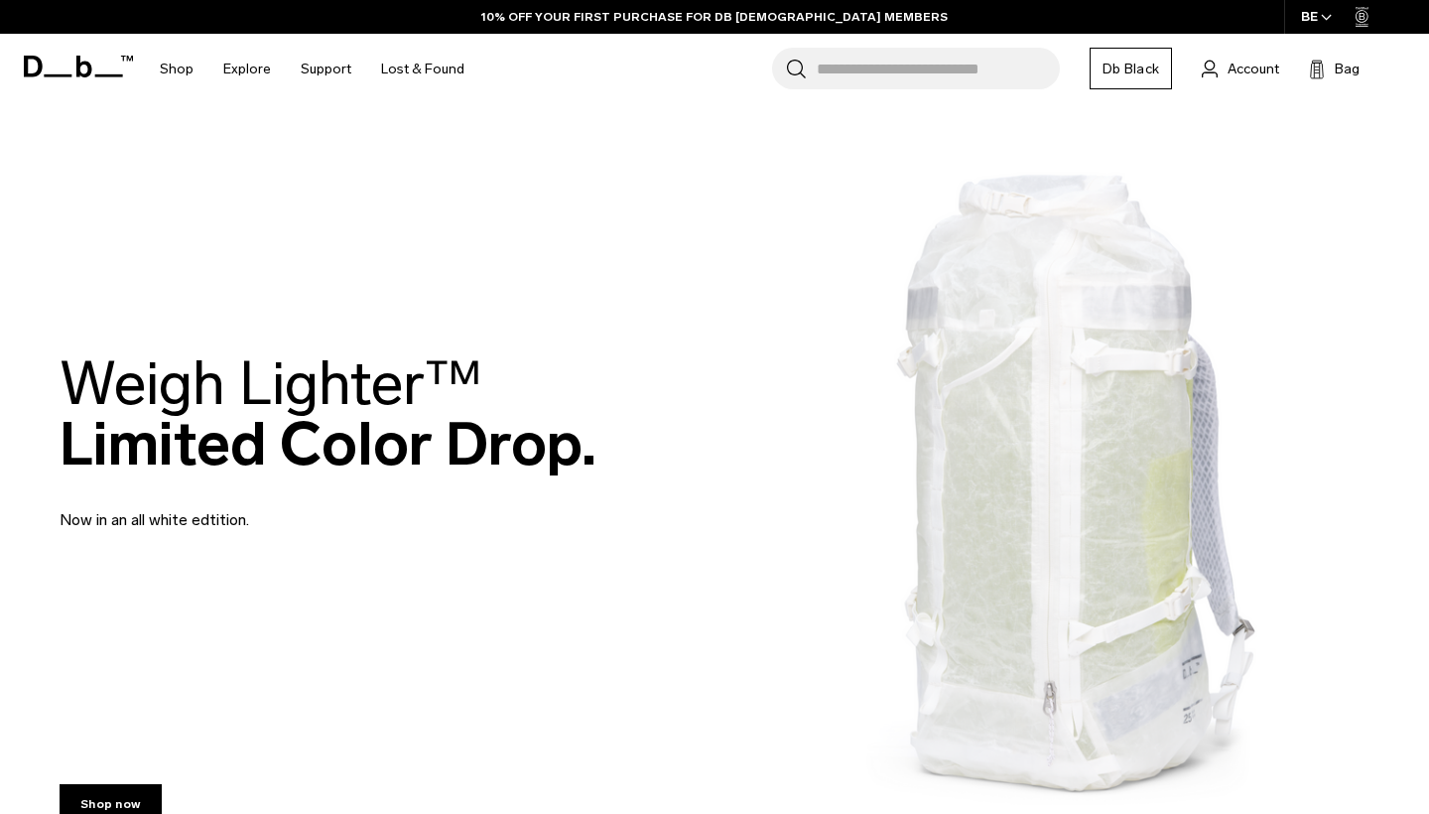
scroll to position [88, 0]
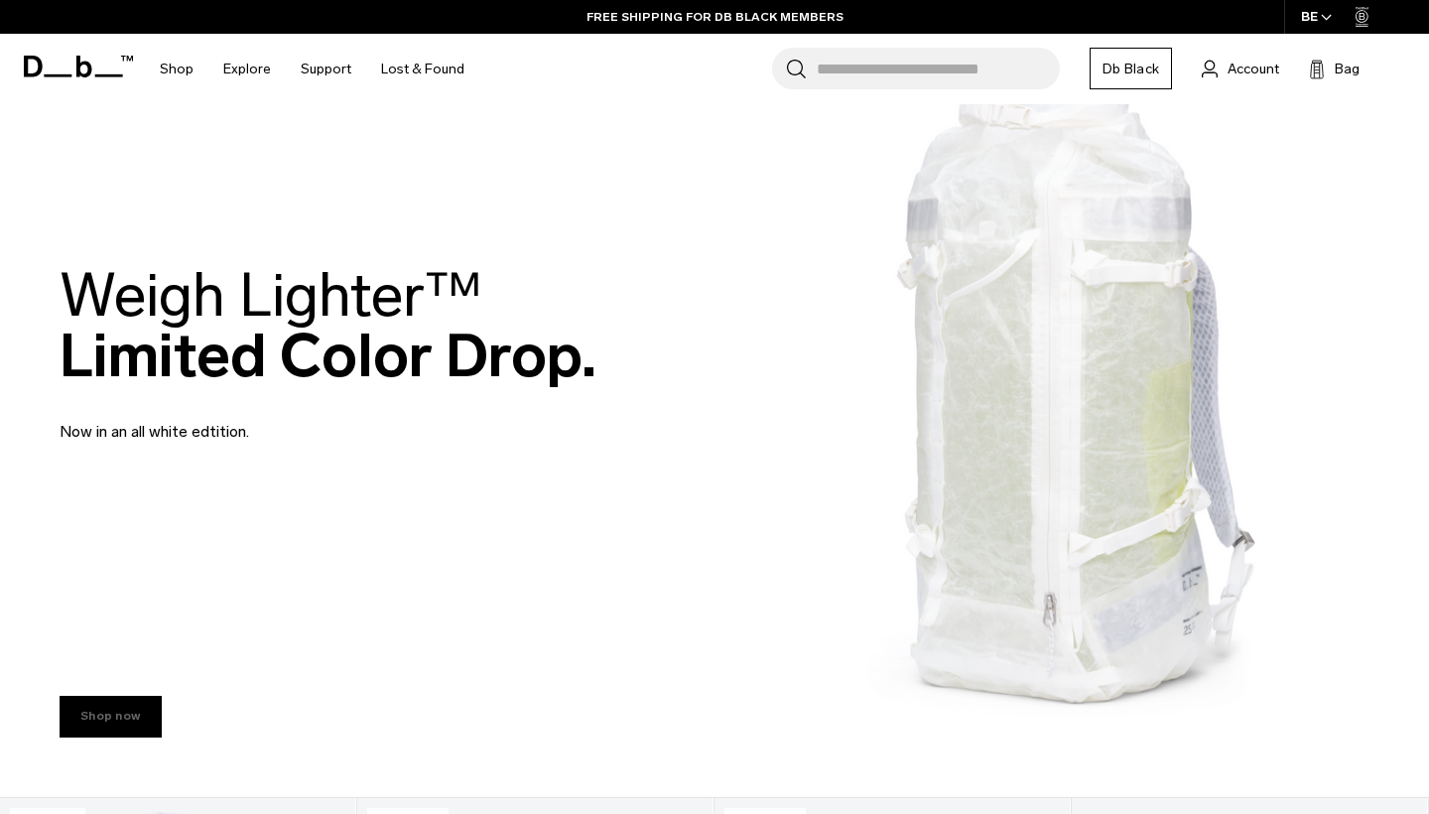
click at [101, 716] on link "Shop now" at bounding box center [111, 717] width 102 height 42
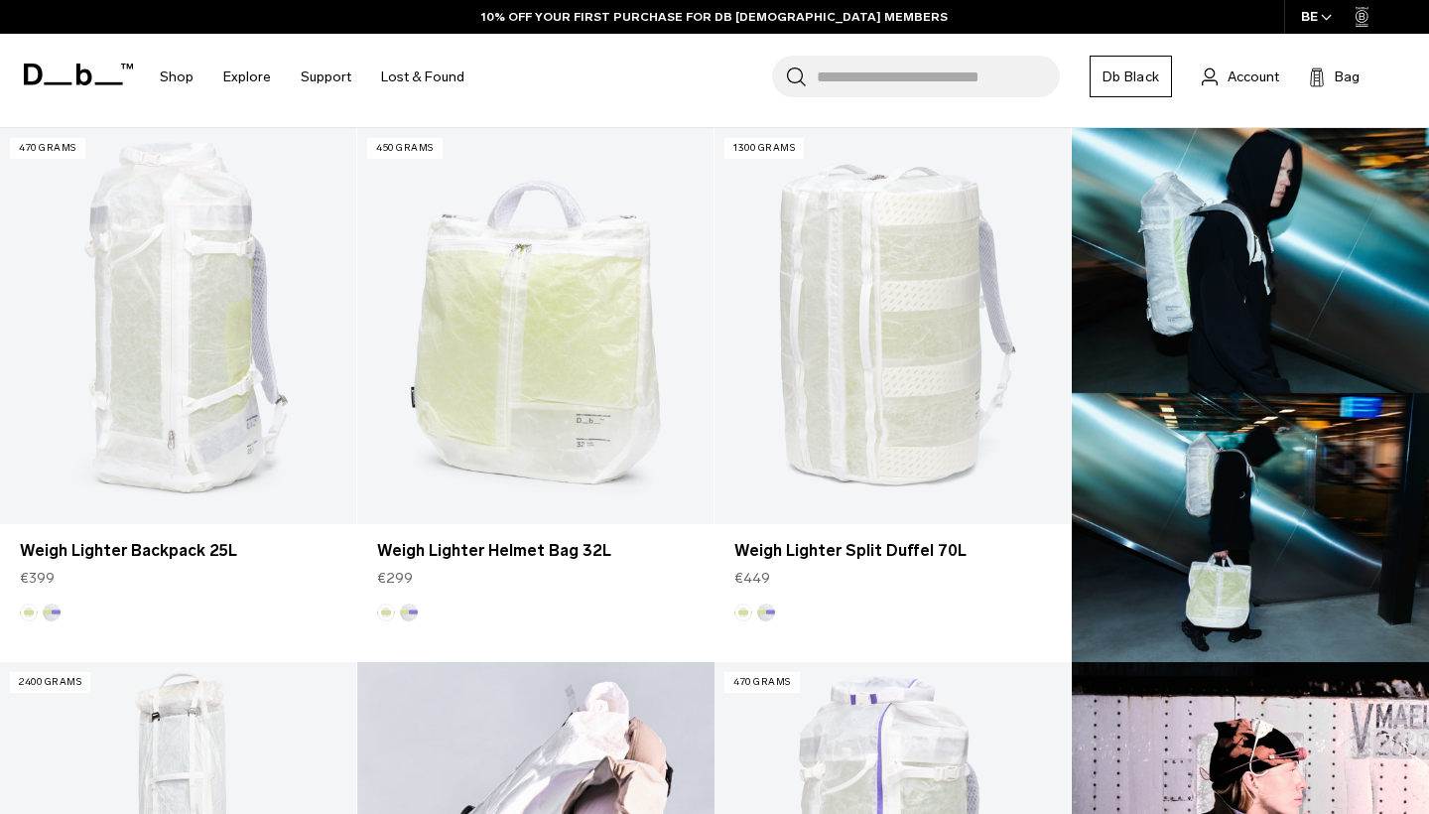
scroll to position [459, 0]
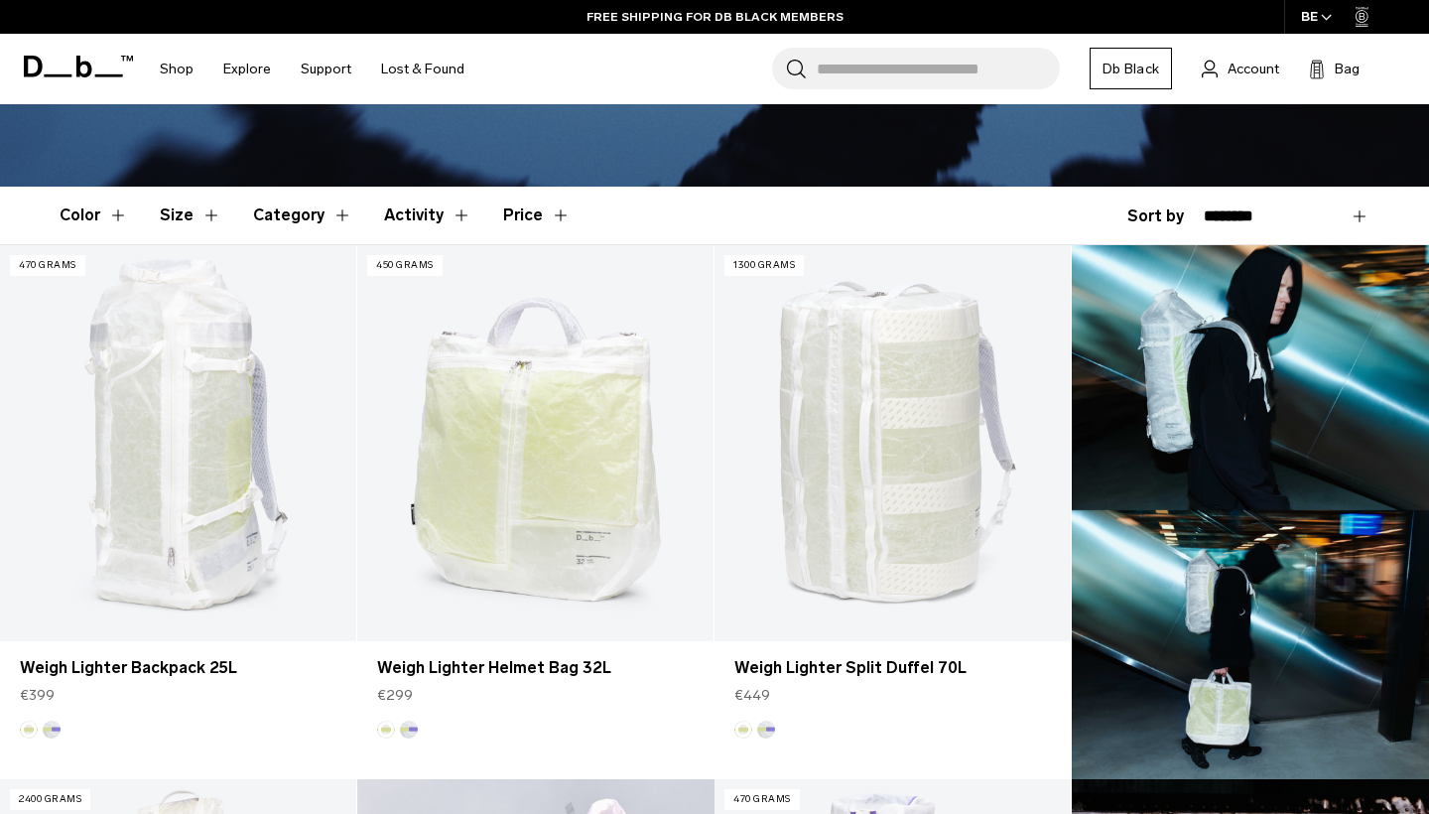
click at [1151, 212] on div "**********" at bounding box center [1249, 216] width 242 height 24
select select "**********"
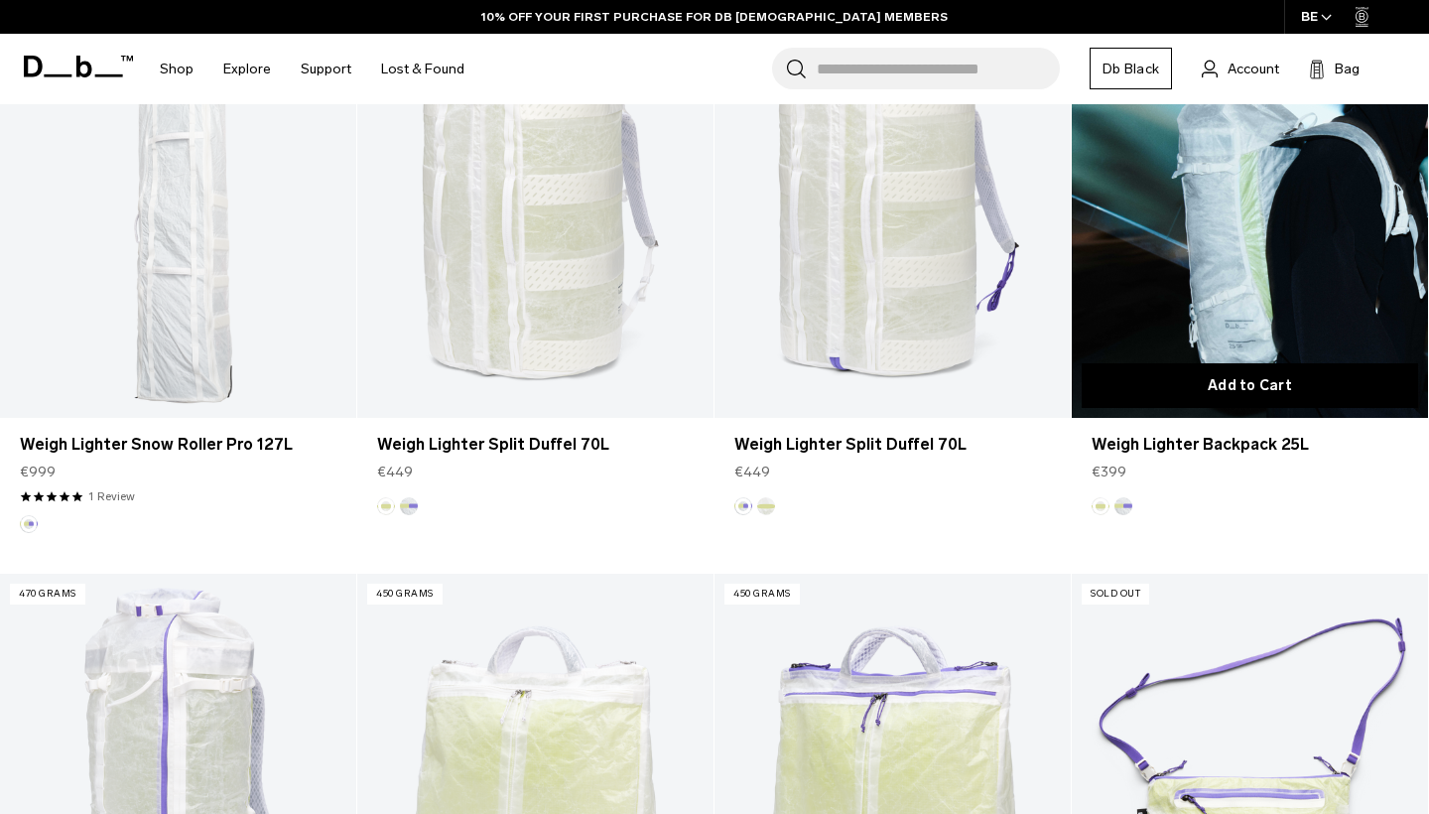
scroll to position [572, 0]
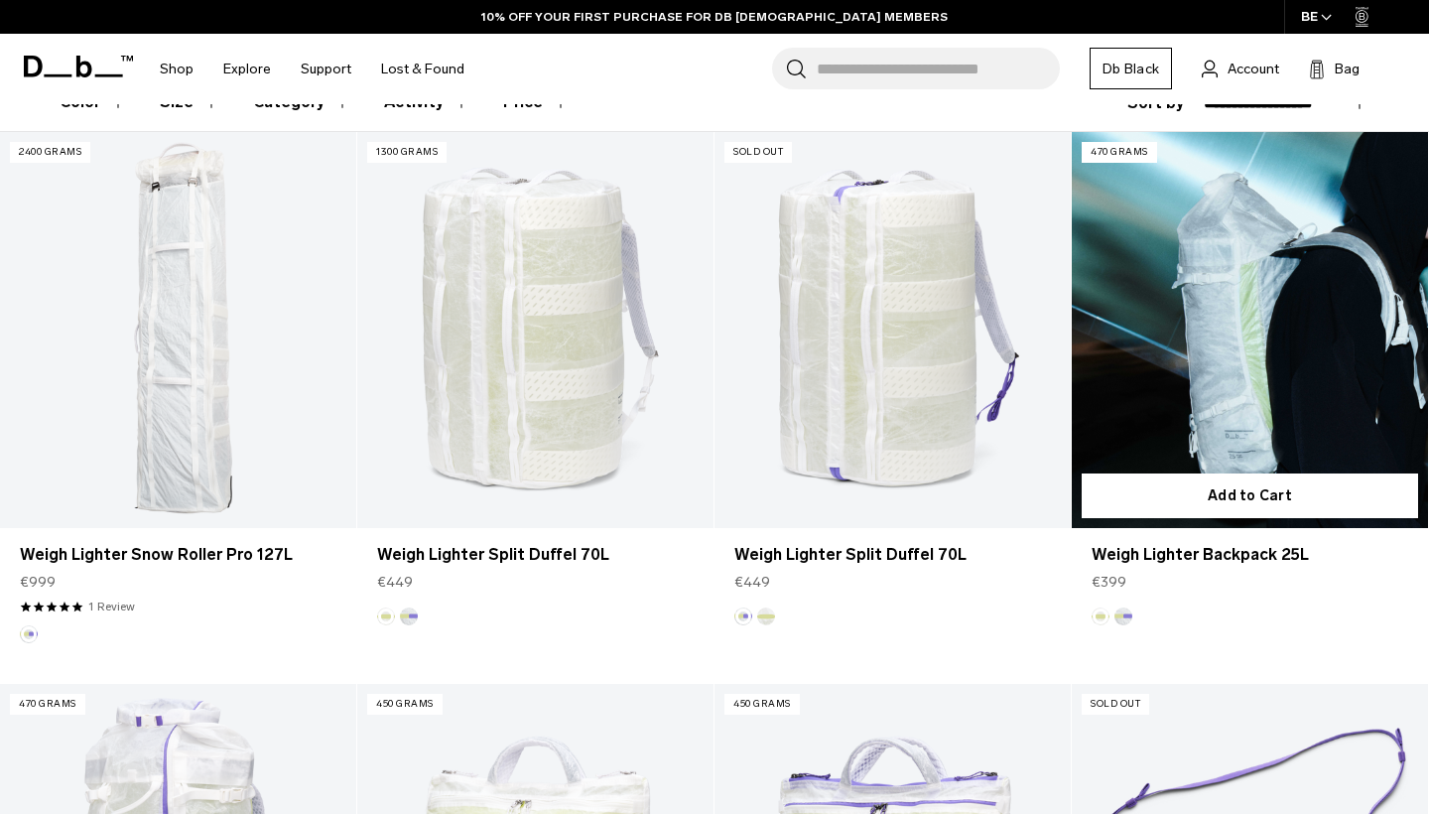
click at [1233, 322] on link "Weigh Lighter Backpack 25L" at bounding box center [1250, 330] width 356 height 396
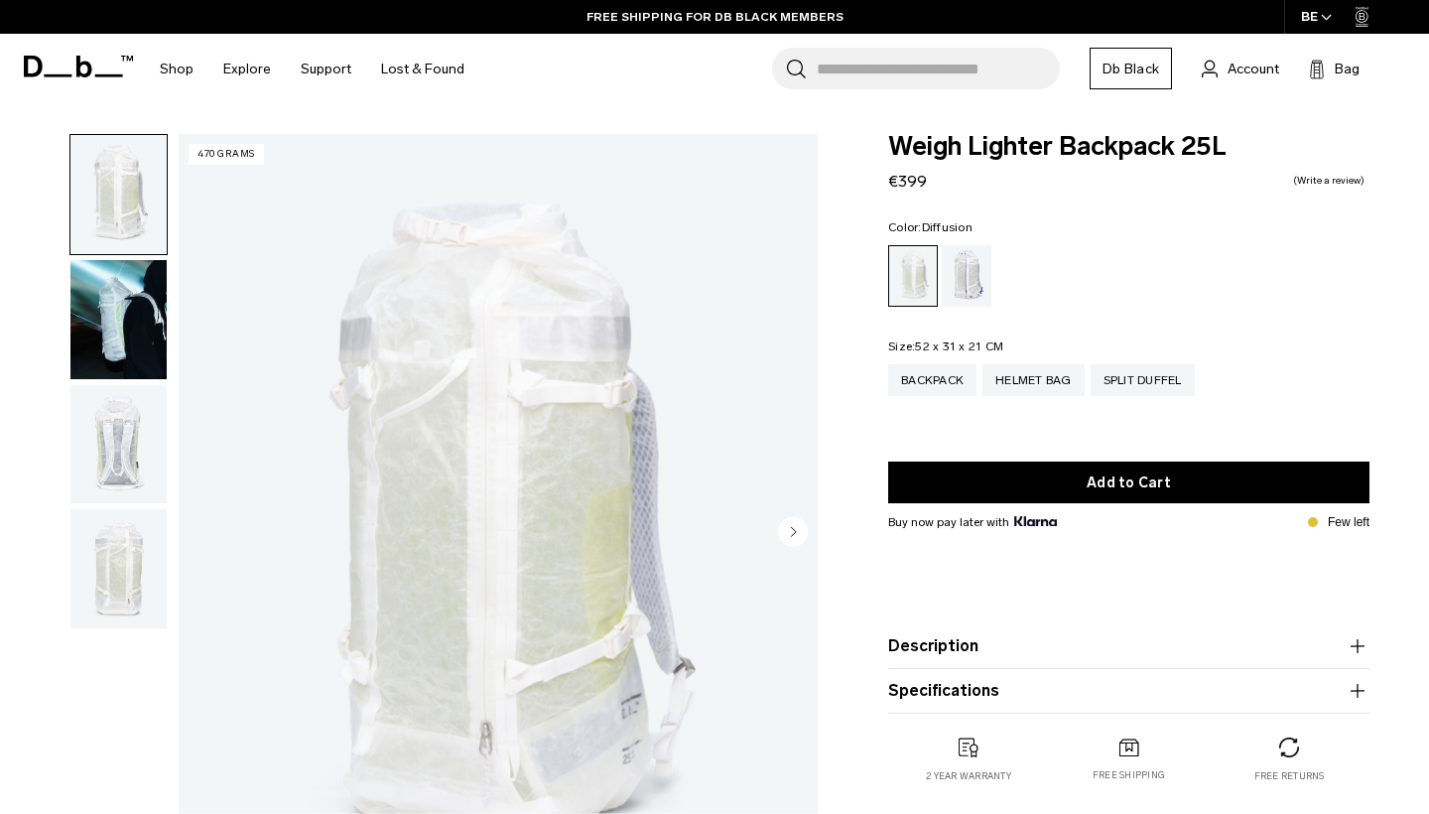
click at [795, 524] on circle "Next slide" at bounding box center [793, 531] width 30 height 30
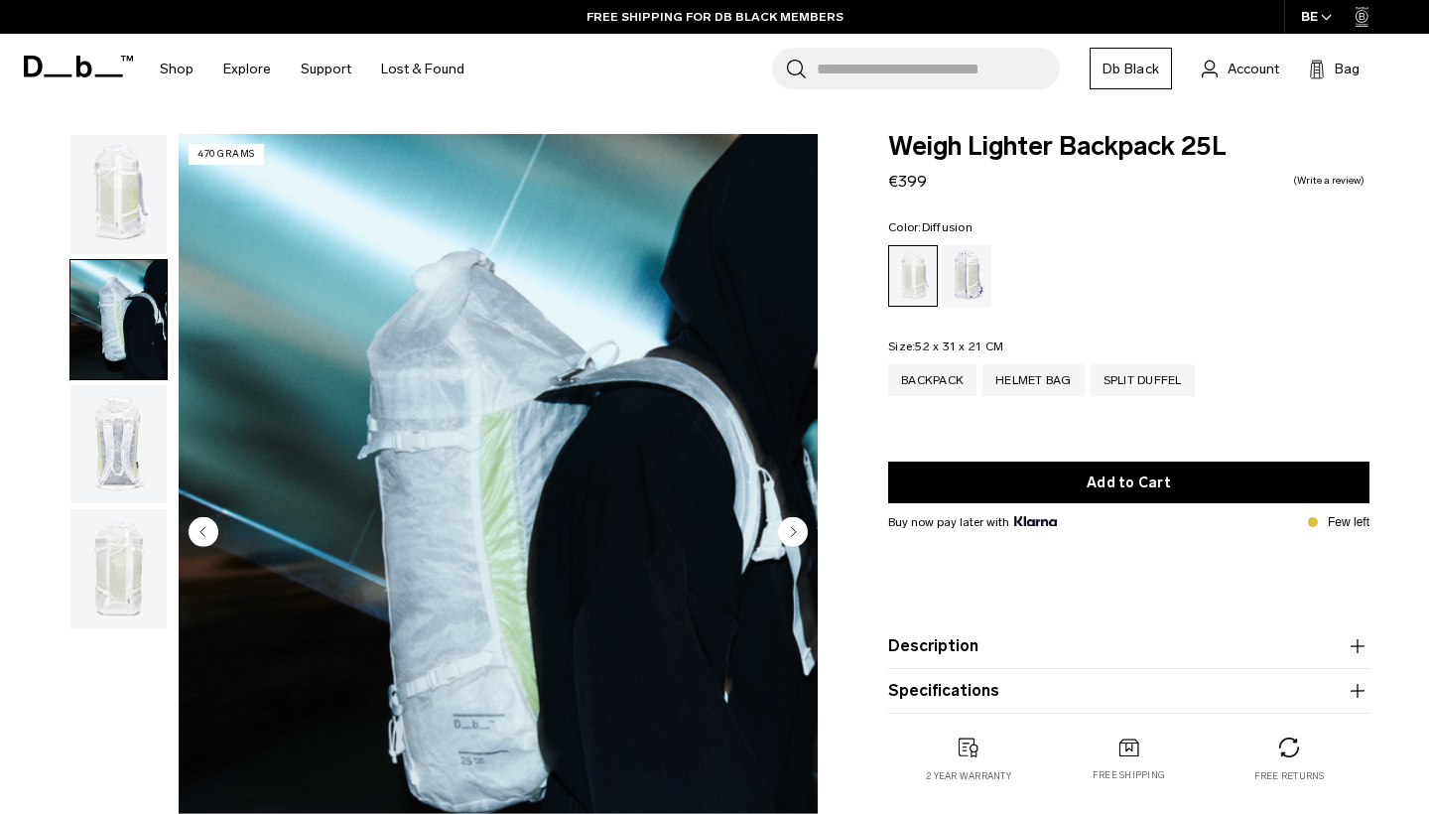
click at [795, 524] on circle "Next slide" at bounding box center [793, 531] width 30 height 30
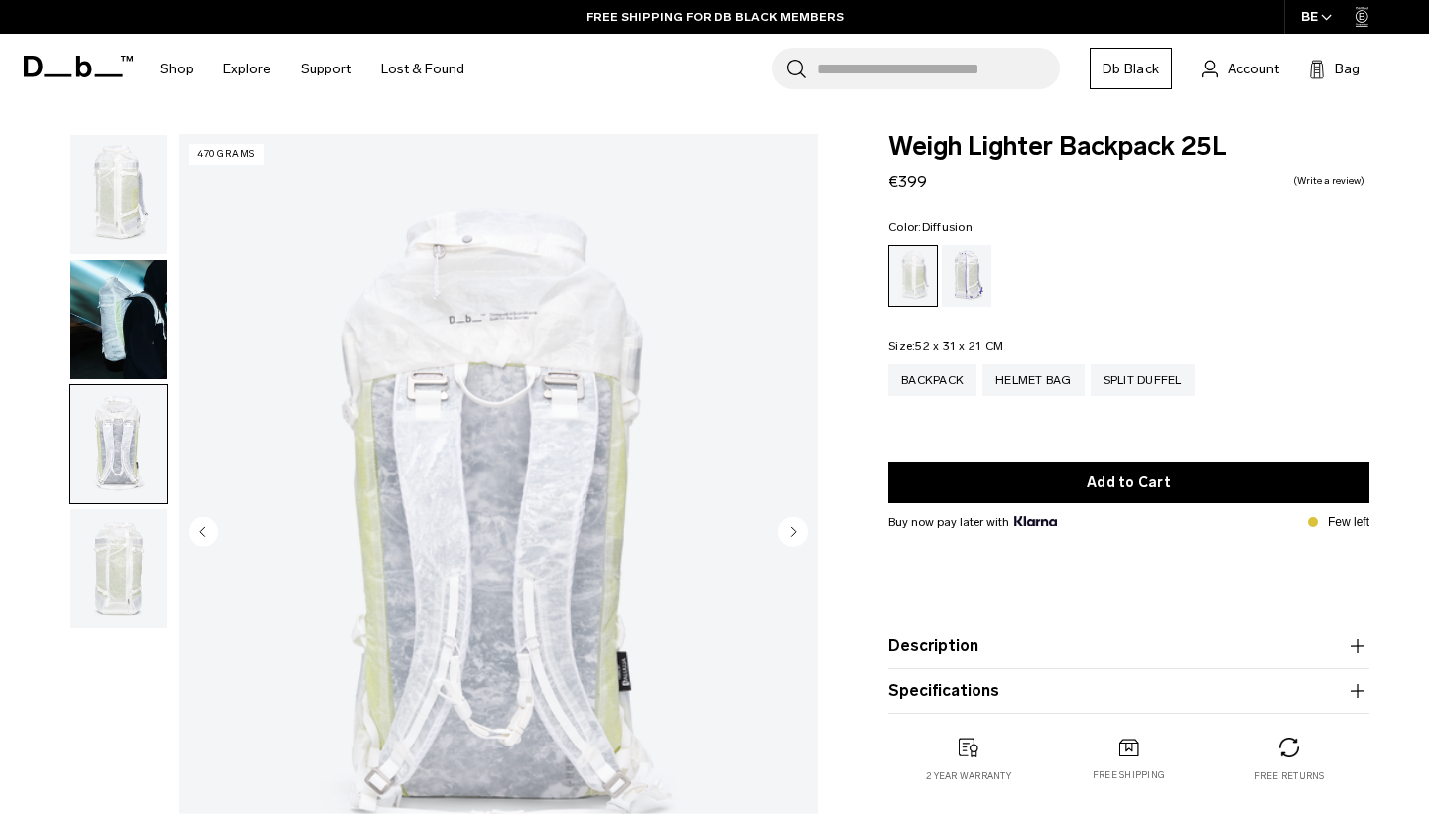
click at [795, 524] on circle "Next slide" at bounding box center [793, 531] width 30 height 30
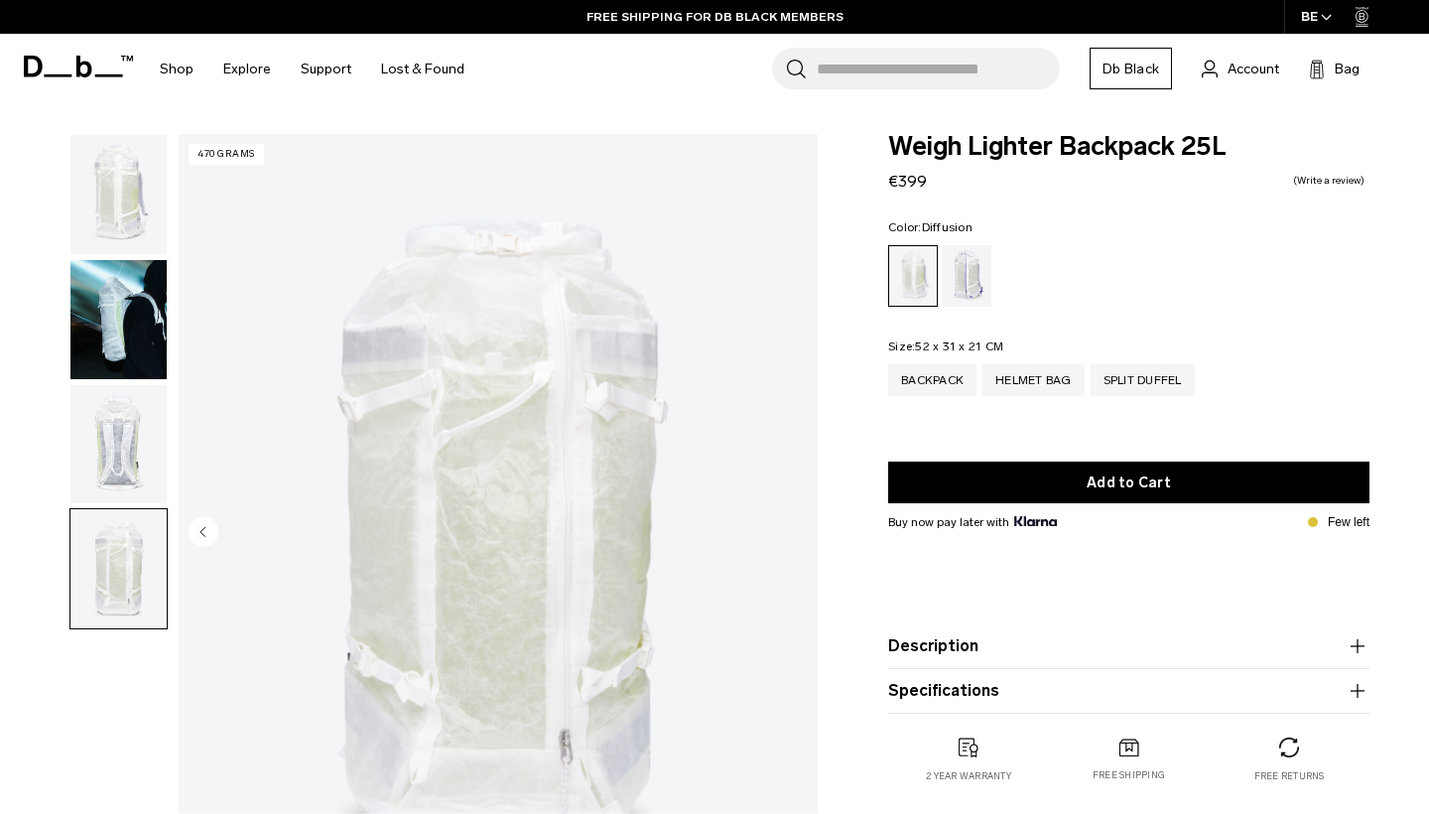
click at [795, 524] on img "4 / 4" at bounding box center [498, 533] width 639 height 798
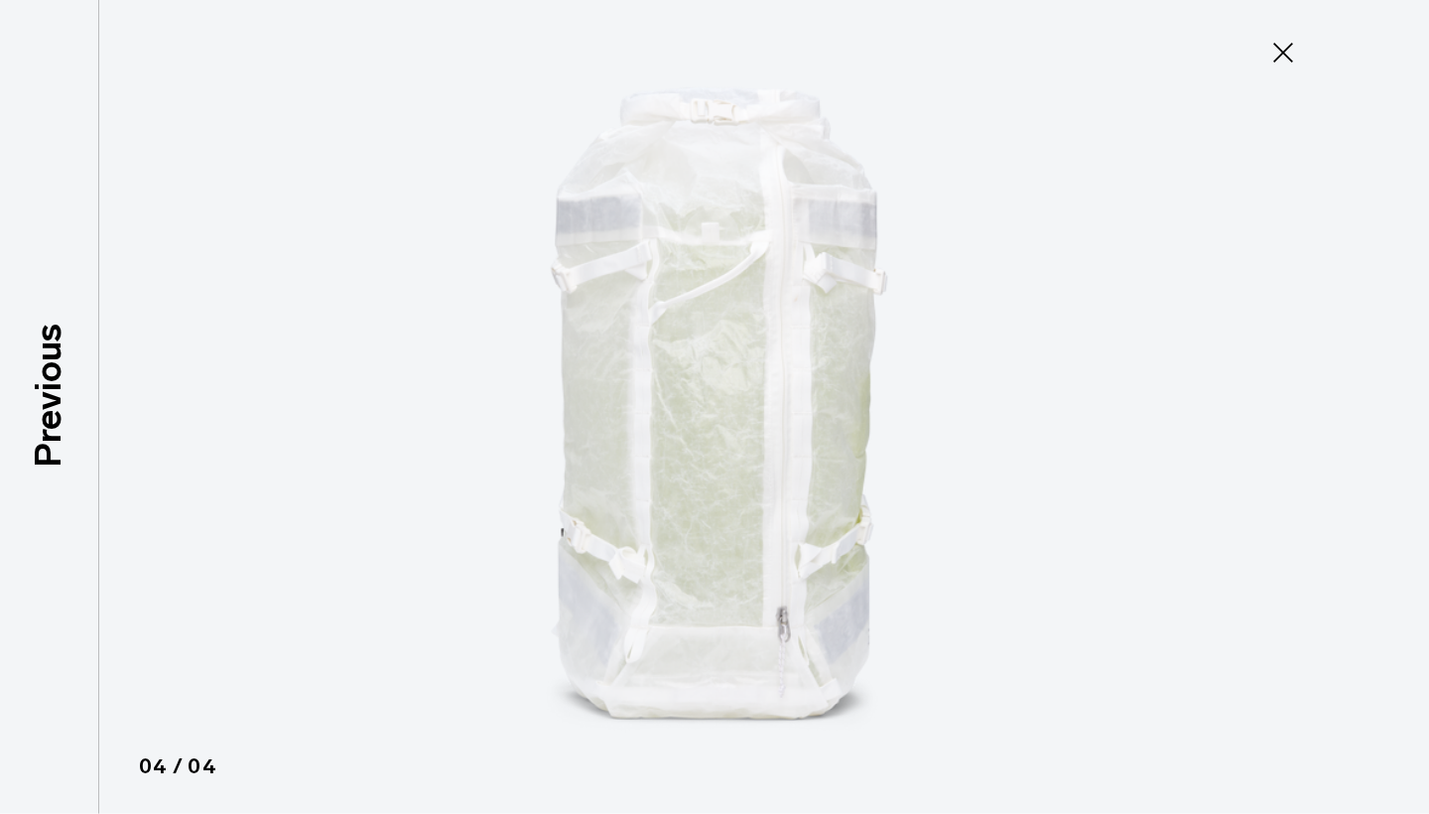
click at [1281, 53] on icon at bounding box center [1284, 53] width 32 height 32
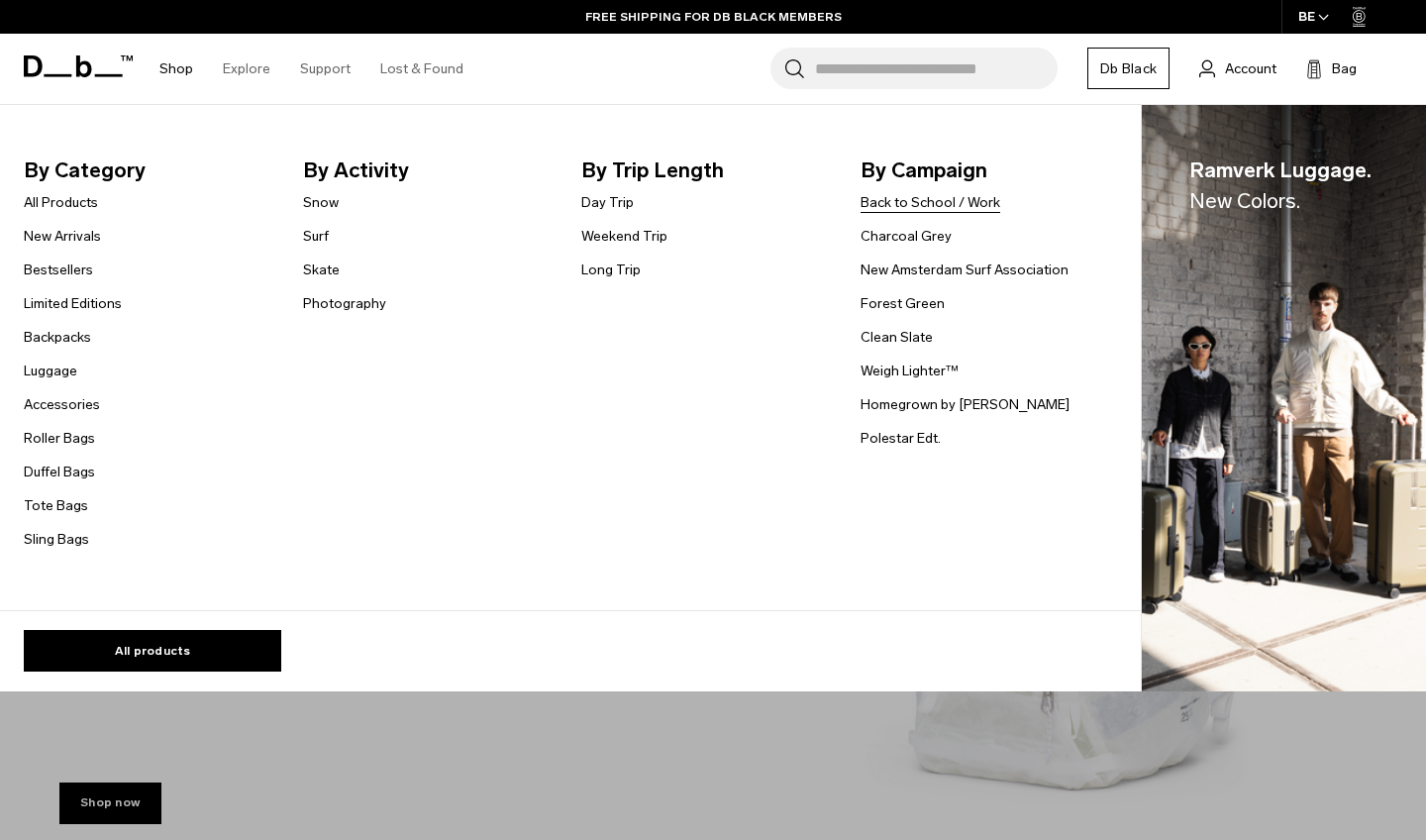
click at [897, 202] on link "Back to School / Work" at bounding box center [931, 203] width 140 height 21
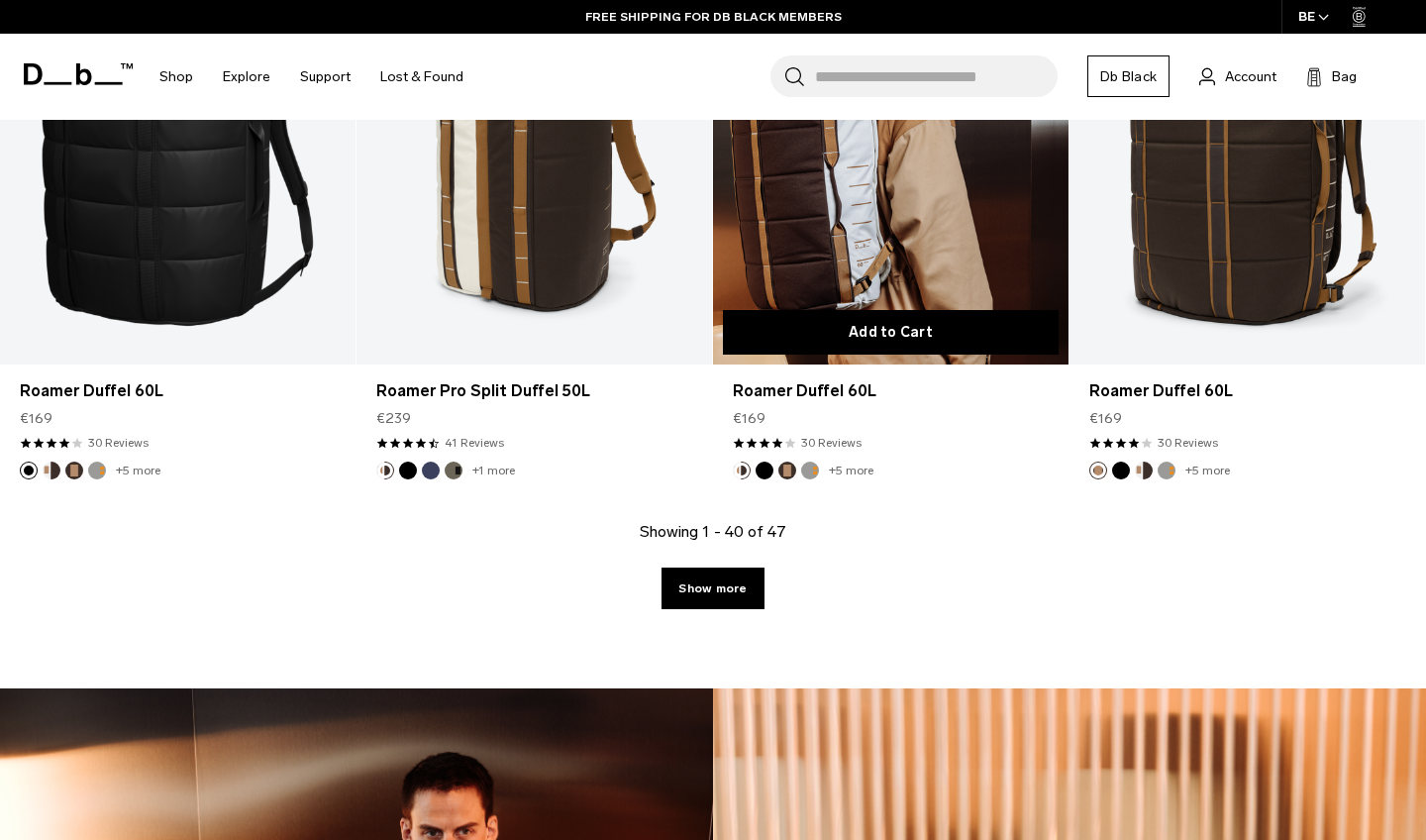
scroll to position [7267, 0]
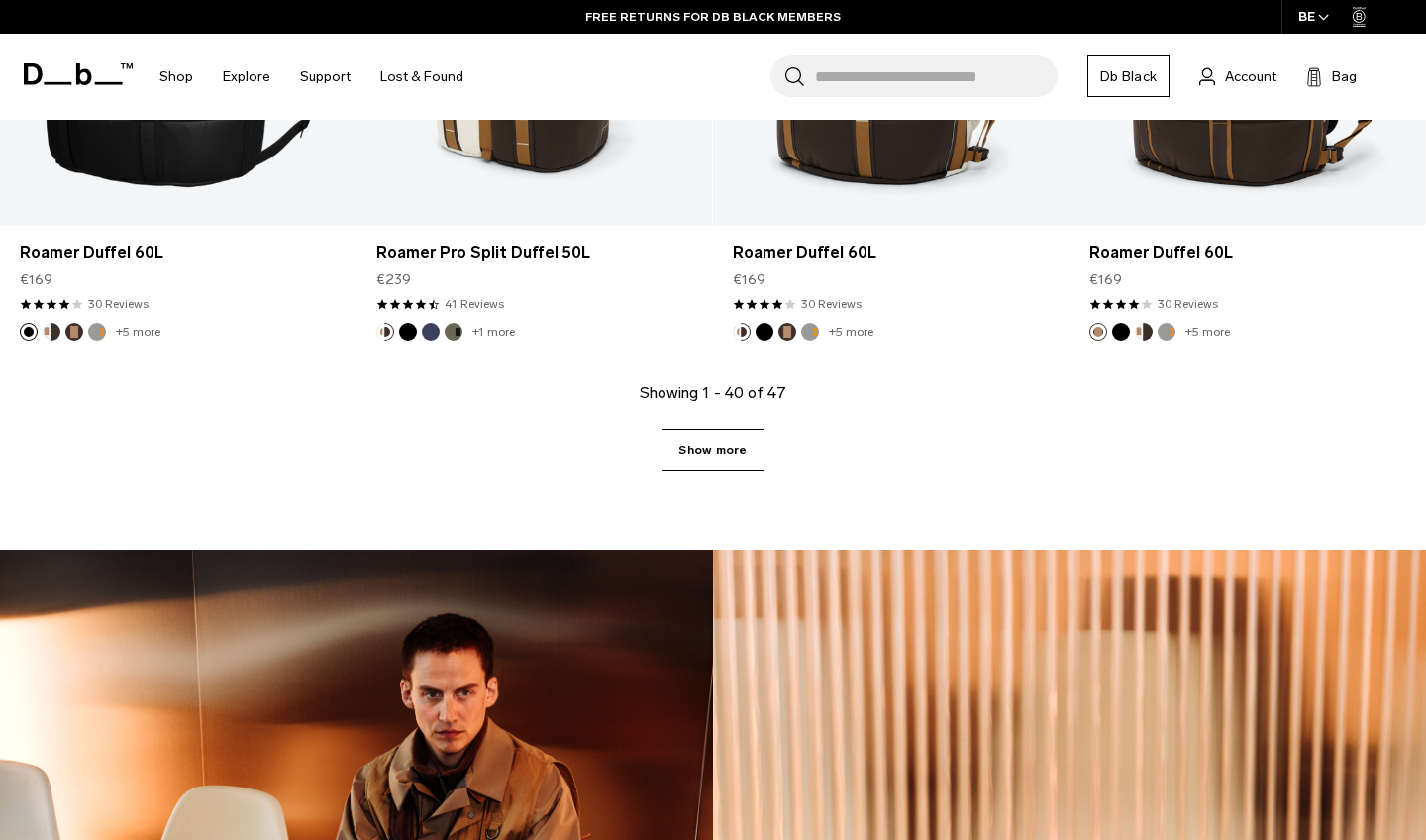
click at [693, 465] on link "Show more" at bounding box center [713, 450] width 102 height 42
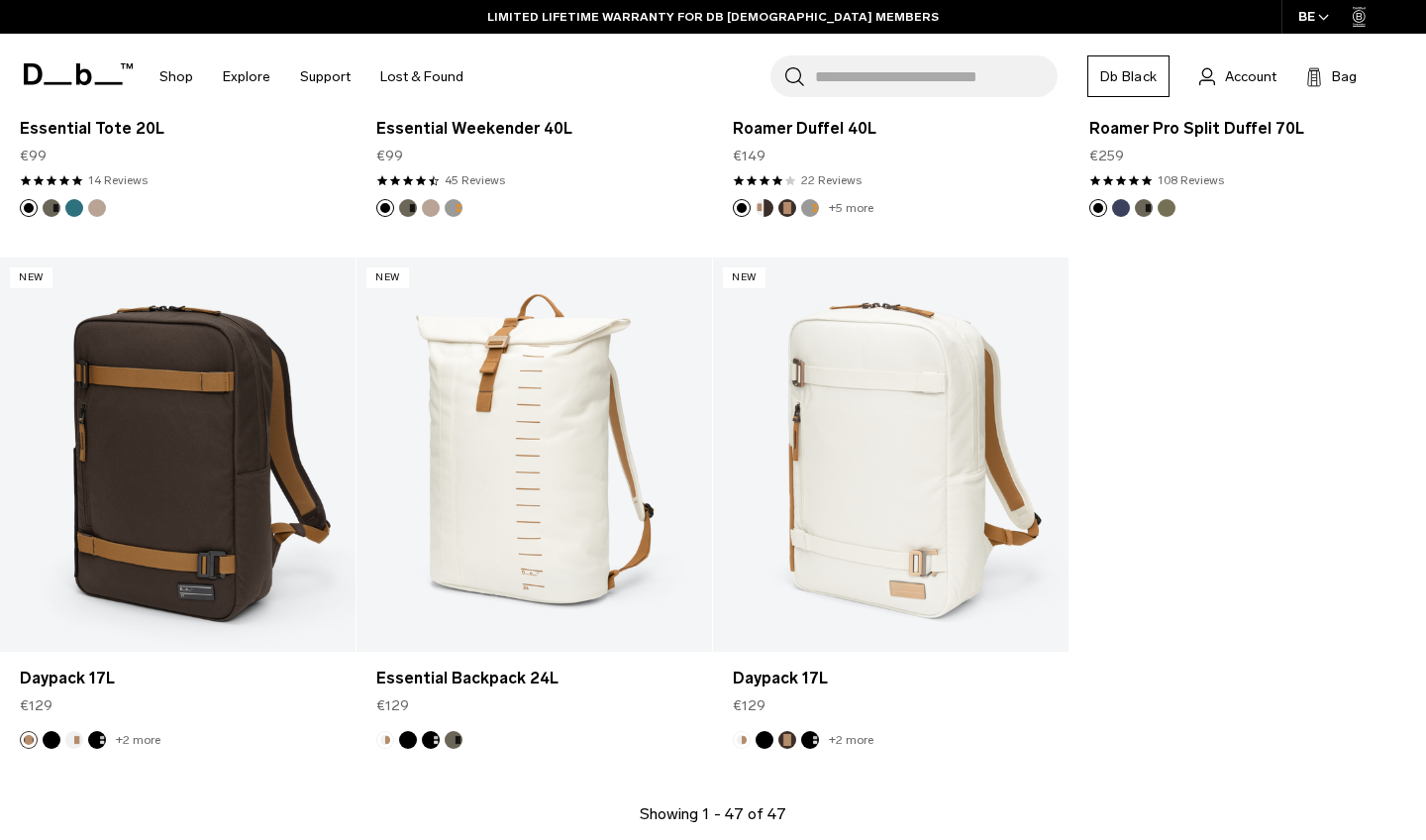
scroll to position [7945, 0]
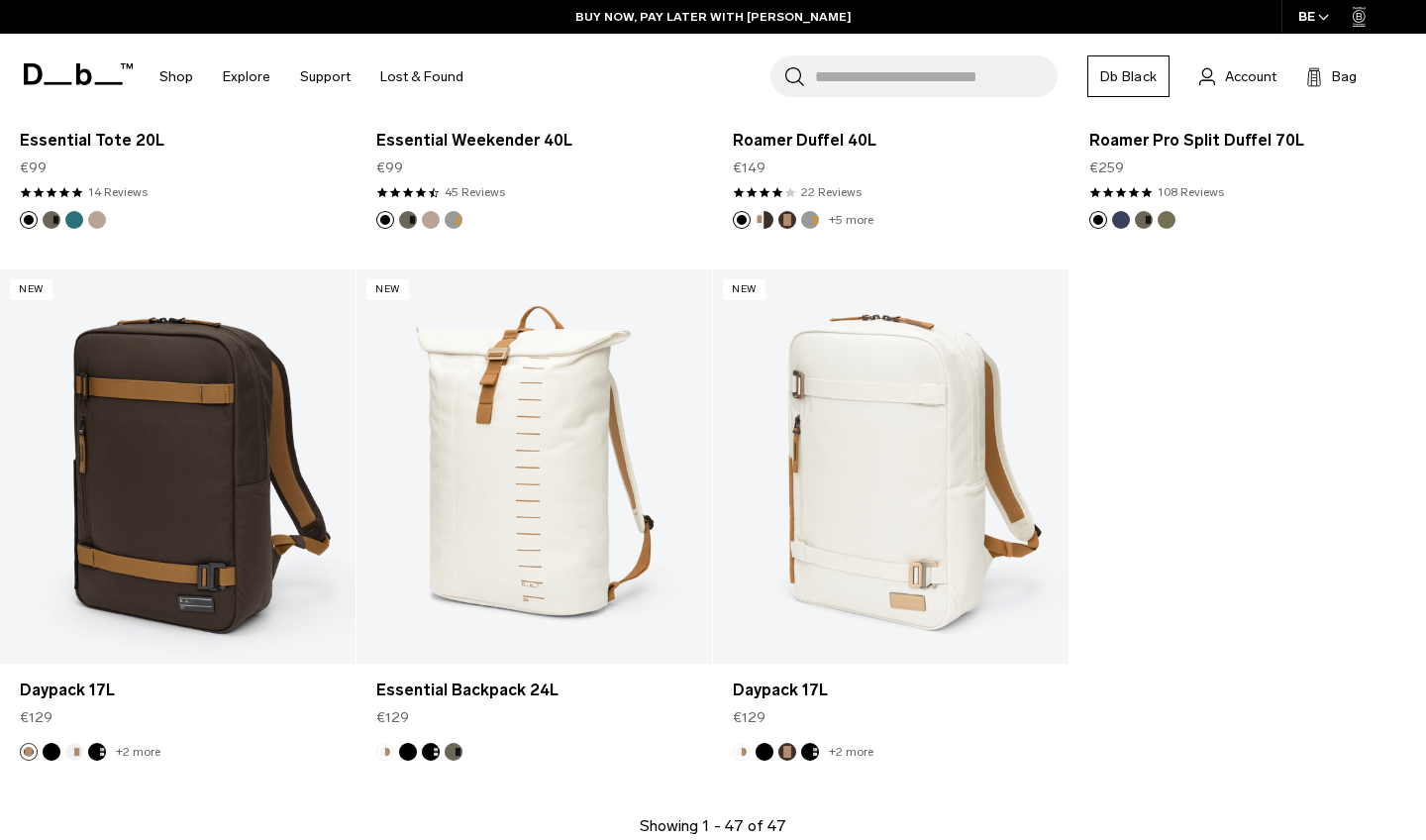
click at [790, 2] on div "BUY NOW, PAY LATER WITH [PERSON_NAME]" at bounding box center [713, 17] width 1426 height 34
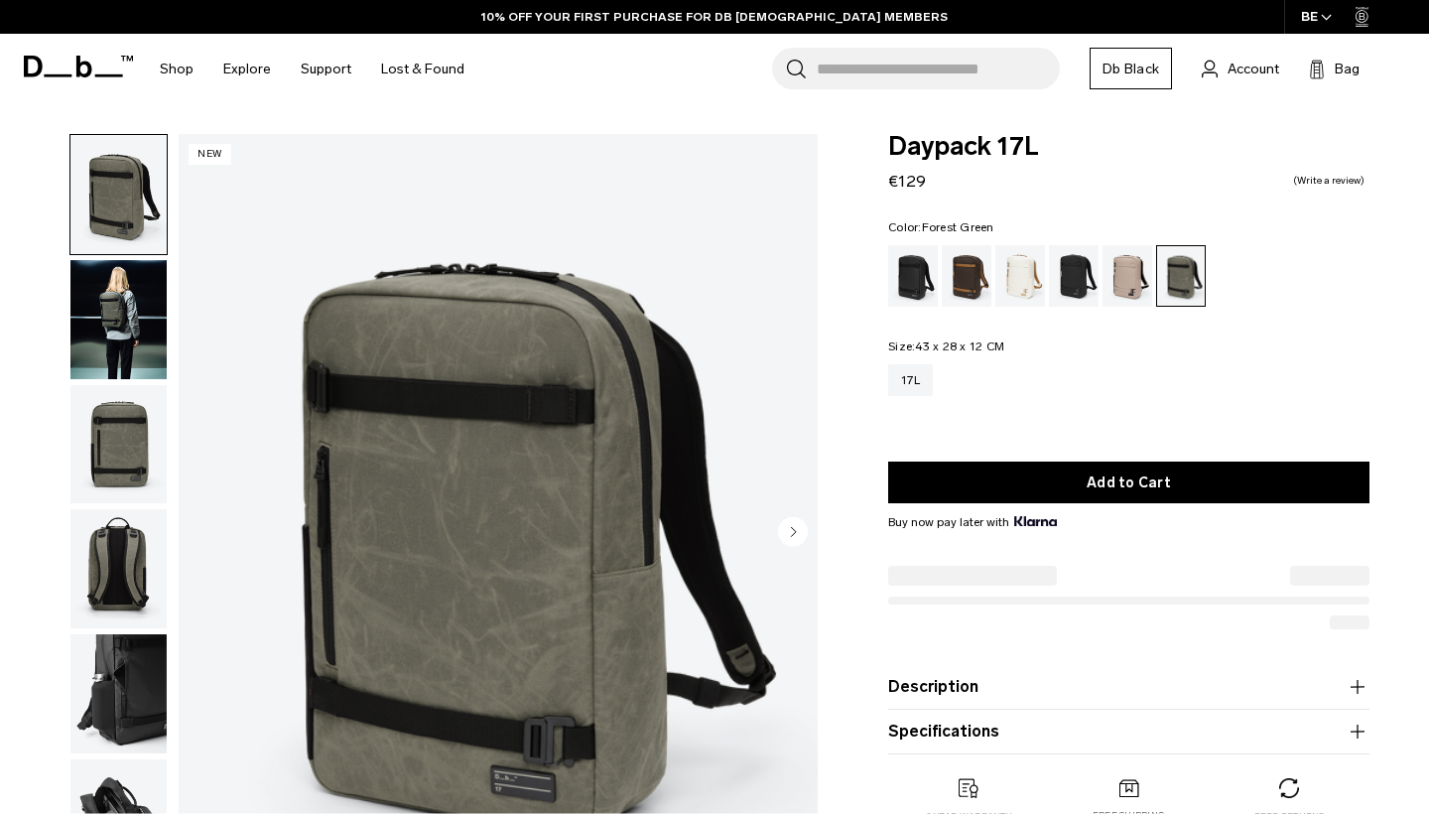
click at [951, 720] on button "Specifications" at bounding box center [1128, 732] width 481 height 24
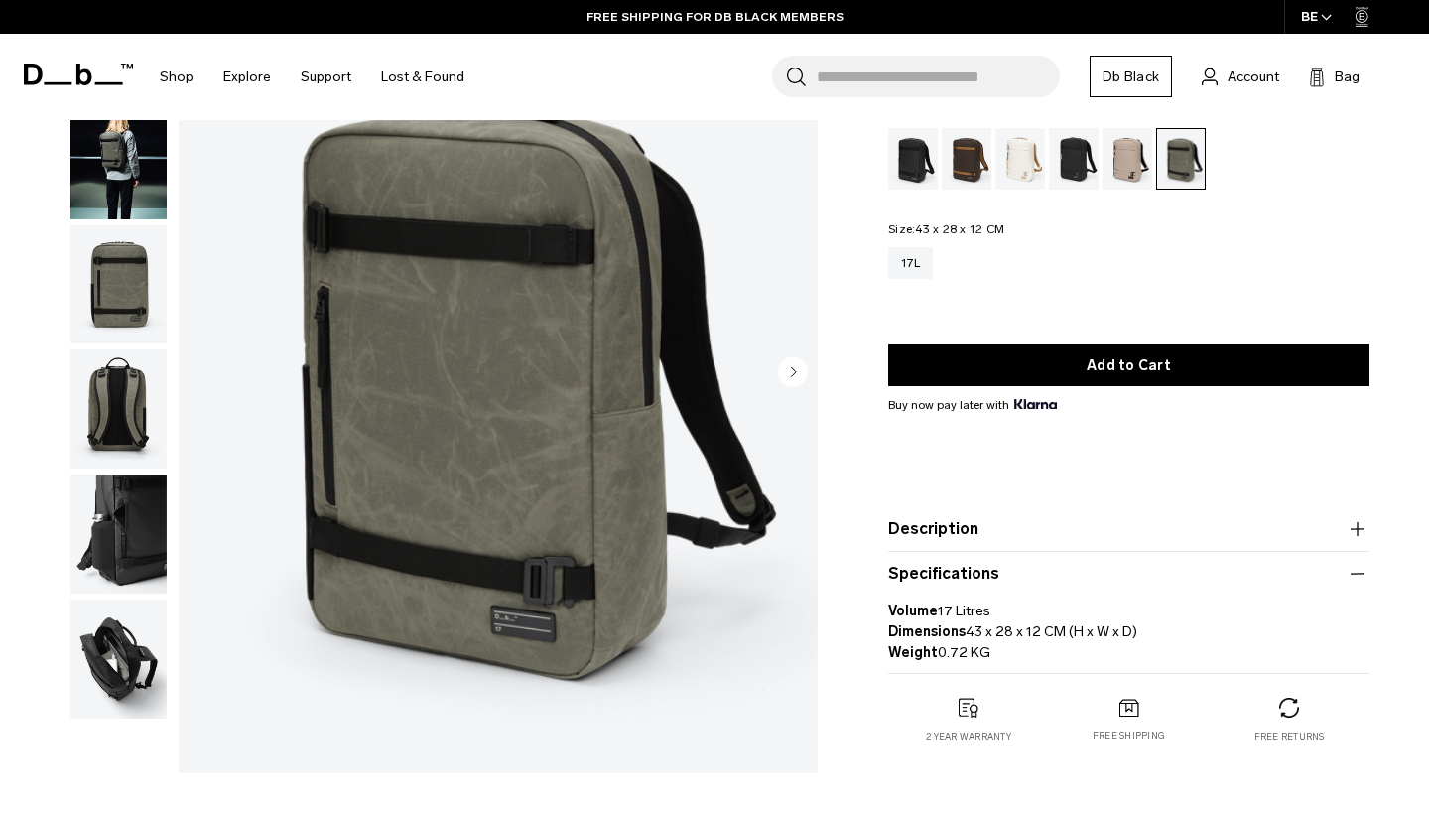
click at [131, 639] on img "button" at bounding box center [118, 659] width 96 height 119
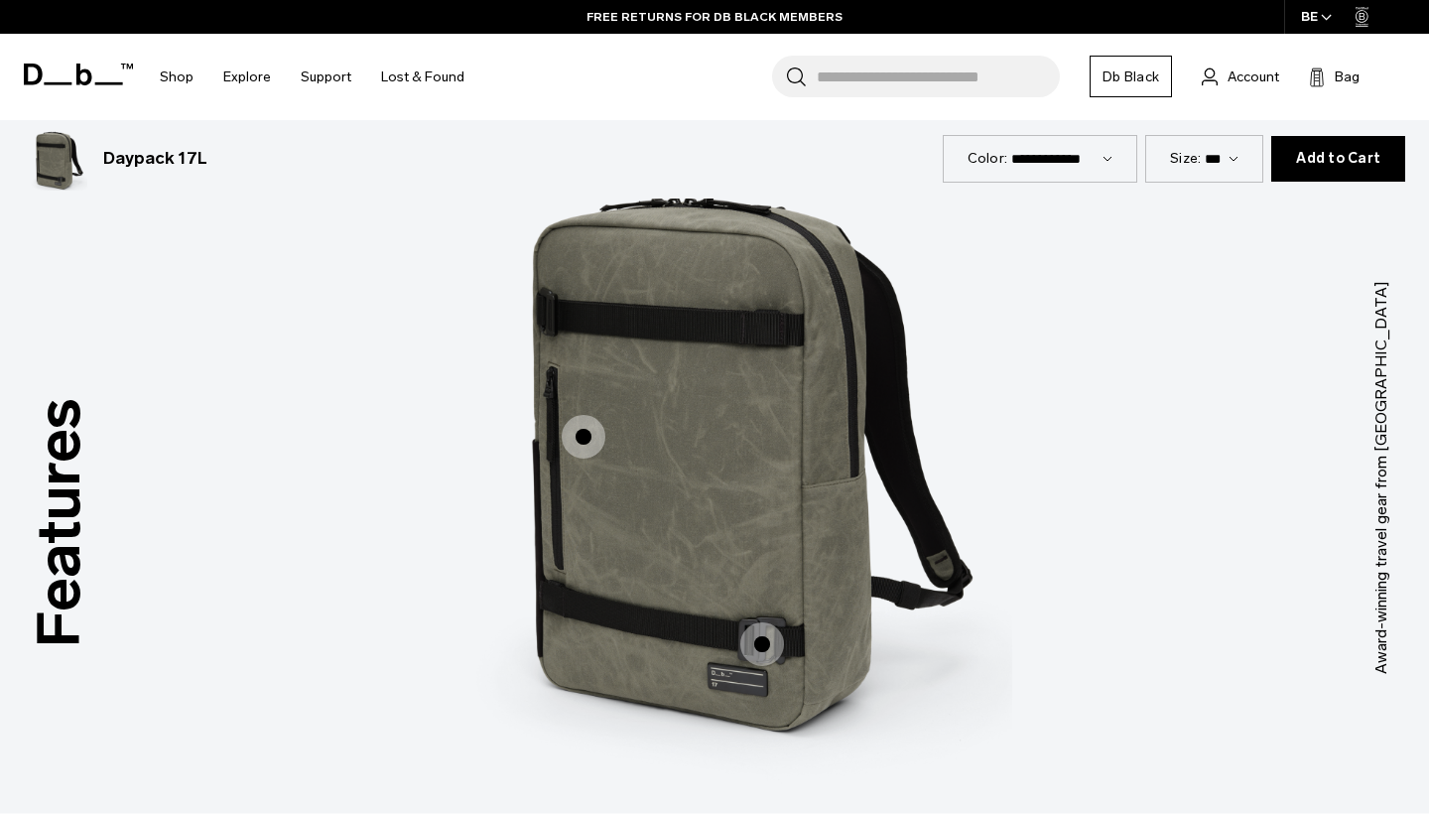
scroll to position [2389, 0]
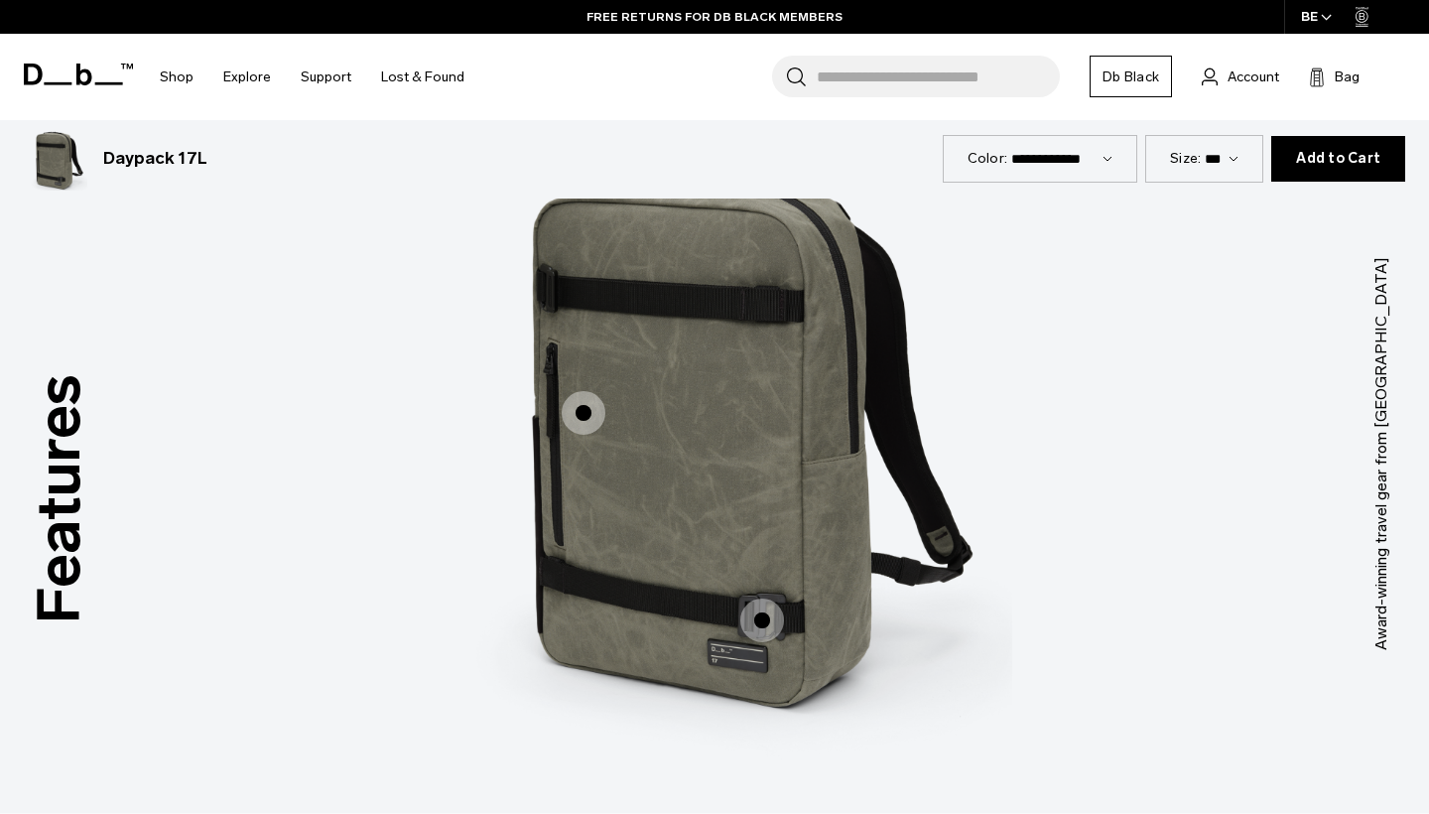
click at [766, 625] on span "1 / 3" at bounding box center [762, 621] width 44 height 44
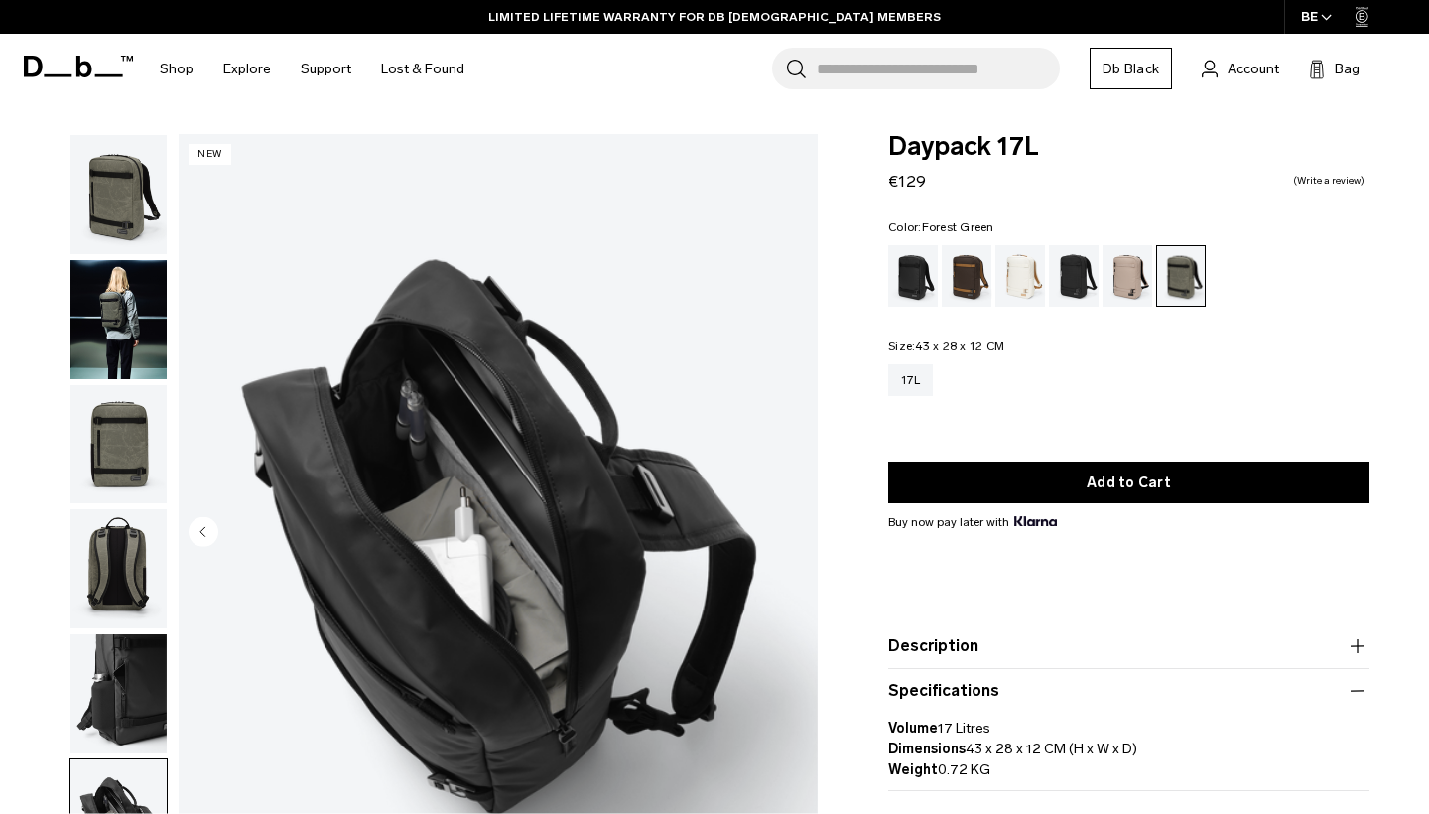
scroll to position [0, 0]
drag, startPoint x: 891, startPoint y: 142, endPoint x: 1137, endPoint y: 140, distance: 246.2
click at [1137, 140] on span "Daypack 17L" at bounding box center [1128, 147] width 481 height 26
copy span "Daypack 17L"
